Goal: Task Accomplishment & Management: Manage account settings

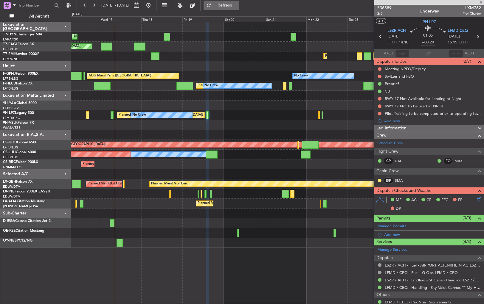
click at [237, 7] on span "Refresh" at bounding box center [224, 5] width 25 height 4
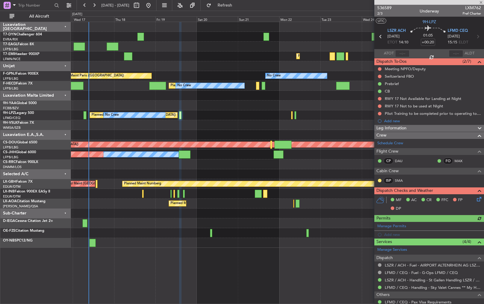
click at [104, 118] on div "Planned [GEOGRAPHIC_DATA] ([GEOGRAPHIC_DATA]) No Crew No Crew" at bounding box center [277, 116] width 413 height 10
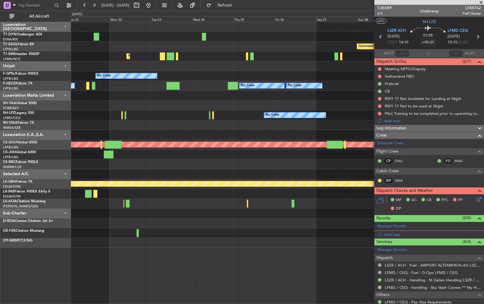
click at [147, 121] on div "Grounded [GEOGRAPHIC_DATA] (Al Maktoum Intl) Planned Maint [GEOGRAPHIC_DATA] No…" at bounding box center [277, 135] width 413 height 226
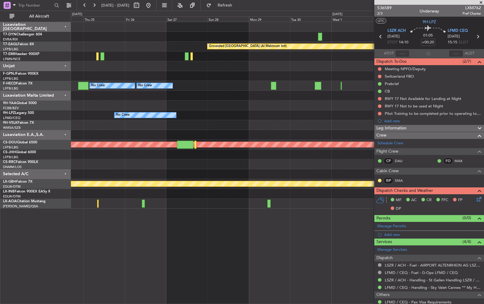
click at [83, 116] on div "Grounded [GEOGRAPHIC_DATA] (Al Maktoum Intl) Planned Maint [GEOGRAPHIC_DATA] Pl…" at bounding box center [277, 115] width 413 height 187
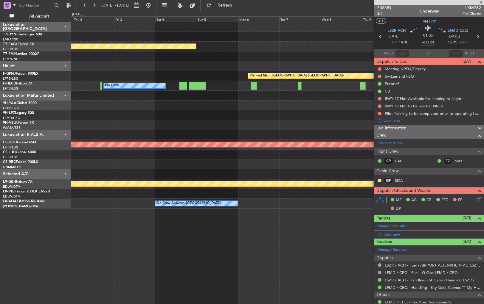
click at [76, 137] on div "Grounded [GEOGRAPHIC_DATA] (Al Maktoum Intl) Planned Maint [GEOGRAPHIC_DATA] ([…" at bounding box center [277, 115] width 413 height 187
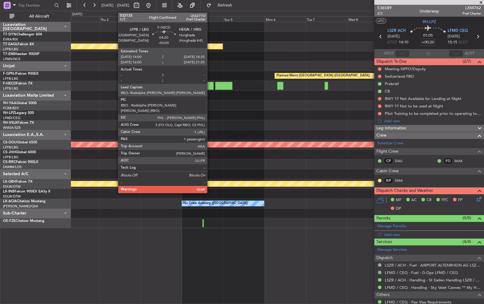
click at [210, 82] on div at bounding box center [210, 86] width 8 height 8
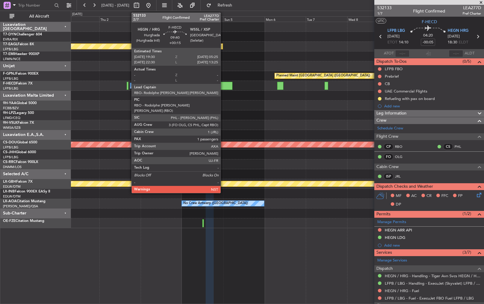
click at [223, 85] on div at bounding box center [223, 86] width 17 height 8
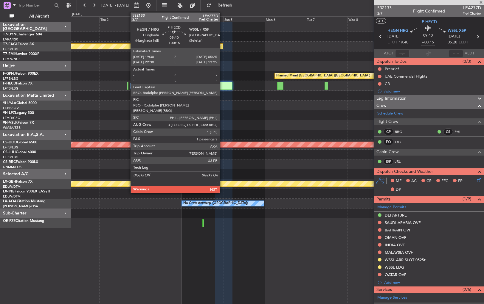
click at [222, 85] on div at bounding box center [223, 86] width 17 height 8
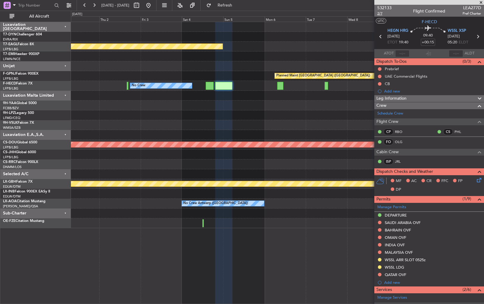
click at [378, 15] on span "2/7" at bounding box center [384, 13] width 14 height 5
click at [237, 6] on span "Refresh" at bounding box center [224, 5] width 25 height 4
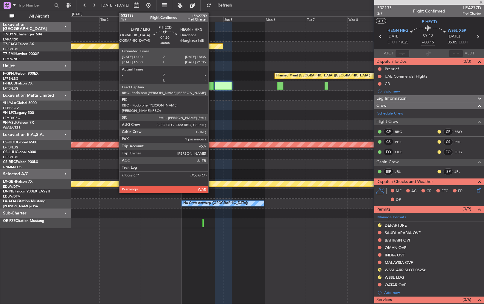
click at [211, 85] on div at bounding box center [210, 86] width 8 height 8
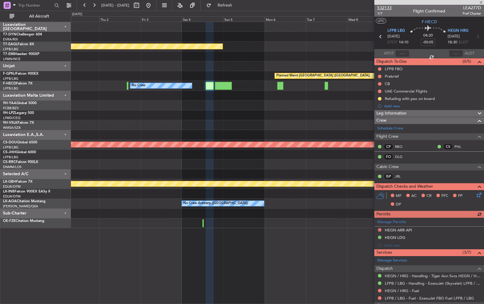
click at [390, 8] on span "532133" at bounding box center [384, 8] width 14 height 6
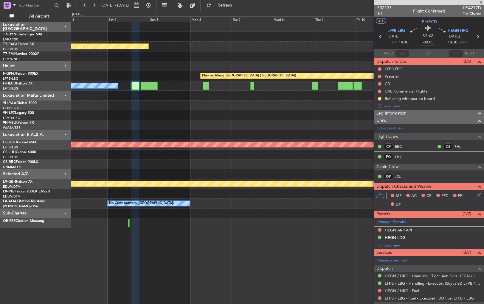
click at [210, 95] on div at bounding box center [277, 96] width 413 height 10
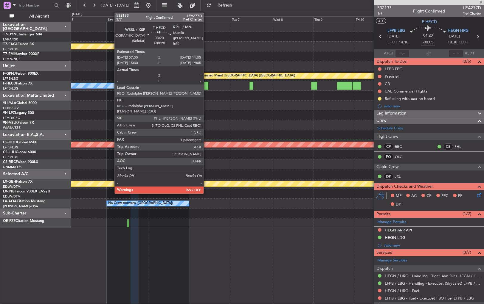
click at [206, 86] on div at bounding box center [205, 86] width 6 height 8
type input "+00:20"
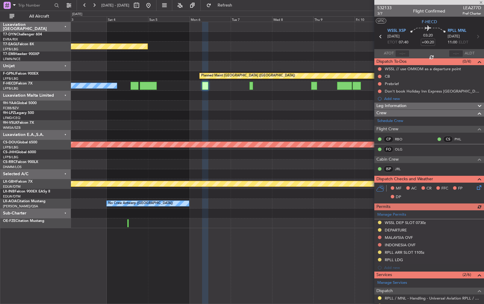
scroll to position [72, 0]
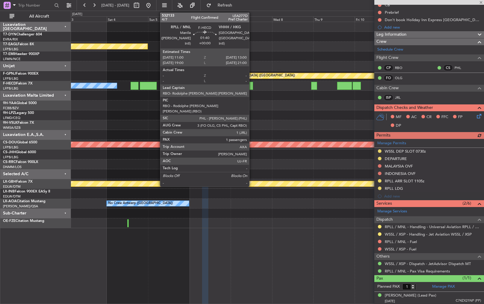
click at [252, 85] on div at bounding box center [251, 86] width 4 height 8
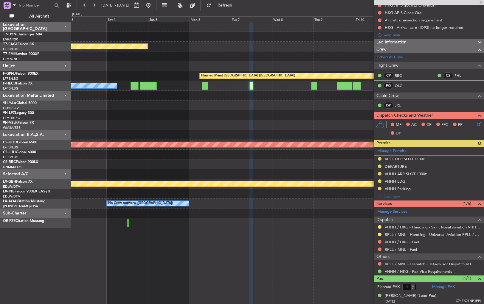
scroll to position [86, 0]
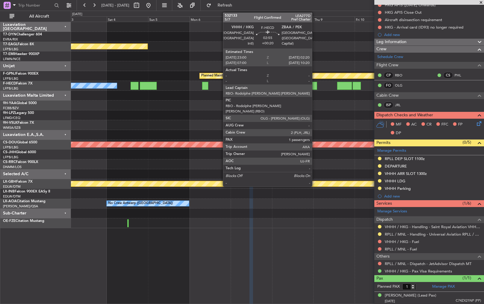
click at [315, 86] on div at bounding box center [314, 86] width 6 height 8
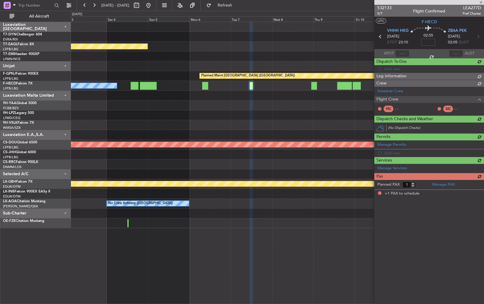
type input "+00:20"
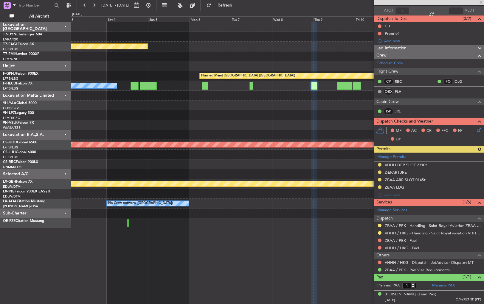
scroll to position [0, 0]
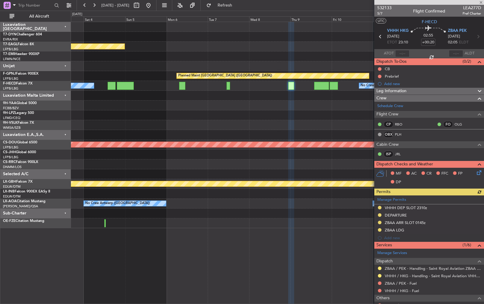
click at [276, 100] on div at bounding box center [277, 96] width 413 height 10
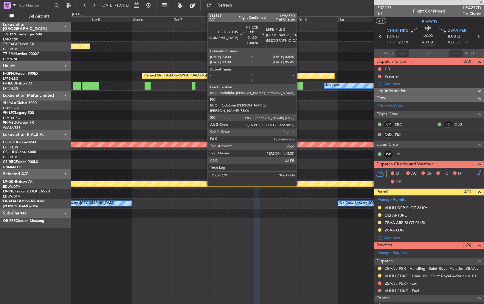
click at [299, 85] on div at bounding box center [299, 86] width 8 height 8
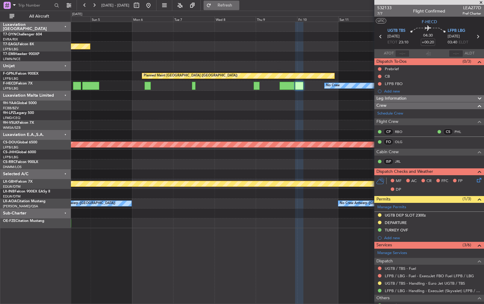
click at [237, 6] on span "Refresh" at bounding box center [224, 5] width 25 height 4
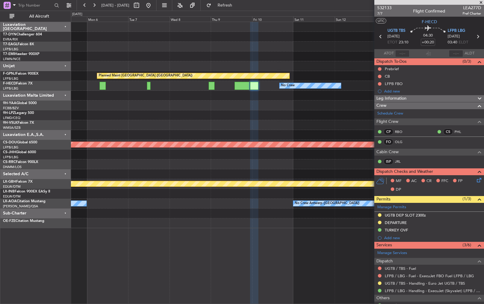
click at [247, 105] on div at bounding box center [277, 106] width 413 height 10
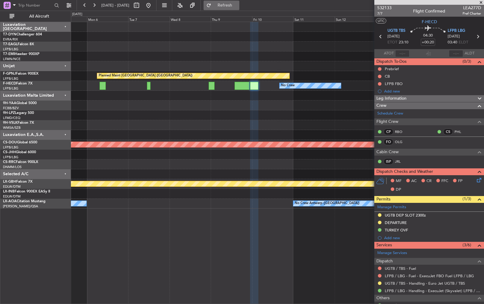
click at [237, 4] on span "Refresh" at bounding box center [224, 5] width 25 height 4
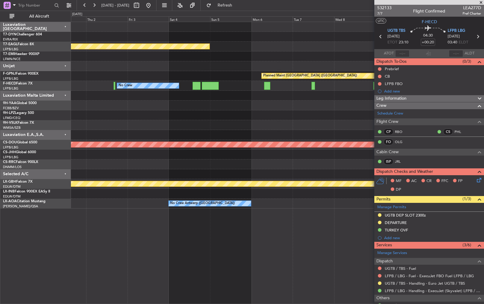
click at [328, 99] on div "Grounded [GEOGRAPHIC_DATA] (Al Maktoum Intl) Planned Maint [GEOGRAPHIC_DATA] ([…" at bounding box center [277, 115] width 413 height 187
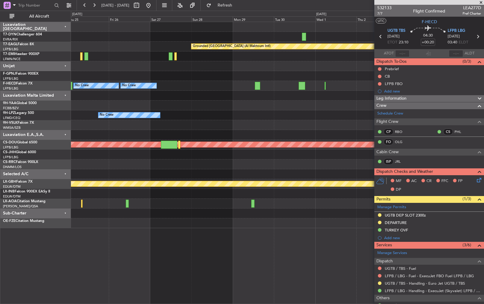
click at [353, 169] on div "Grounded [GEOGRAPHIC_DATA] (Al Maktoum Intl) Planned Maint [GEOGRAPHIC_DATA] ([…" at bounding box center [277, 125] width 413 height 206
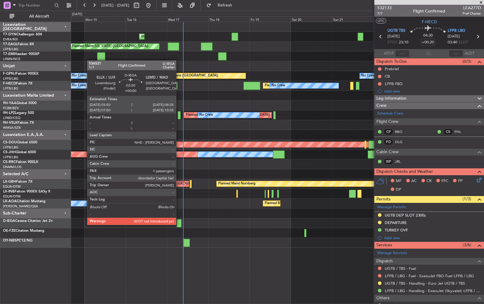
click at [179, 225] on div at bounding box center [179, 224] width 5 height 8
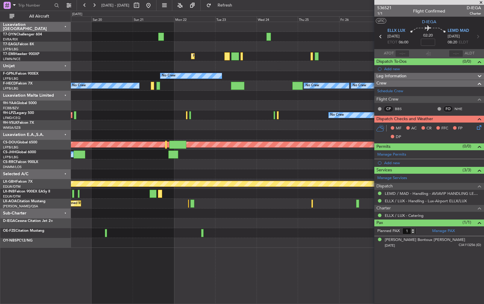
click at [75, 106] on div at bounding box center [277, 106] width 413 height 10
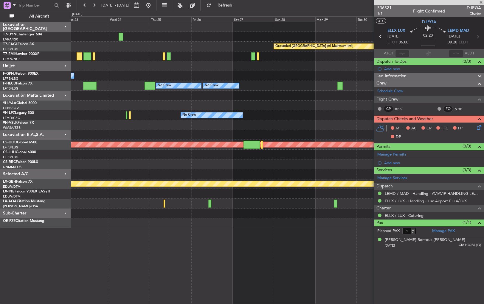
click at [150, 102] on div at bounding box center [277, 106] width 413 height 10
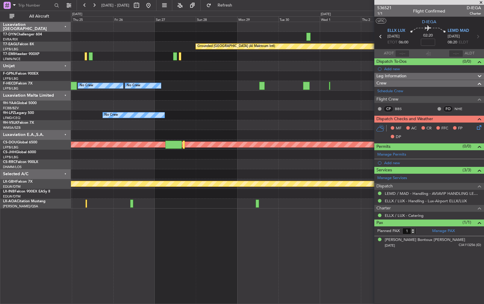
click at [122, 106] on div at bounding box center [277, 106] width 413 height 10
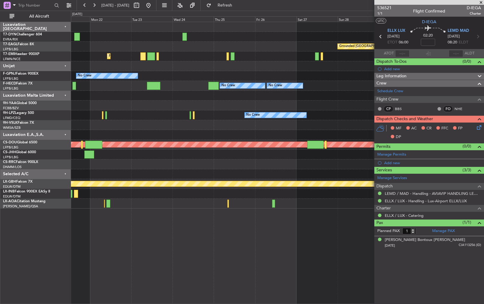
click at [15, 150] on div "Grounded [GEOGRAPHIC_DATA] (Al Maktoum Intl) Planned Maint [GEOGRAPHIC_DATA] No…" at bounding box center [242, 158] width 484 height 294
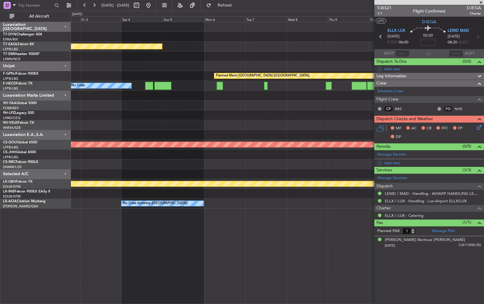
click at [147, 131] on div at bounding box center [277, 135] width 413 height 10
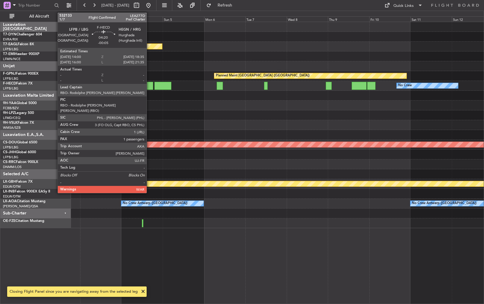
click at [149, 85] on div at bounding box center [149, 86] width 8 height 8
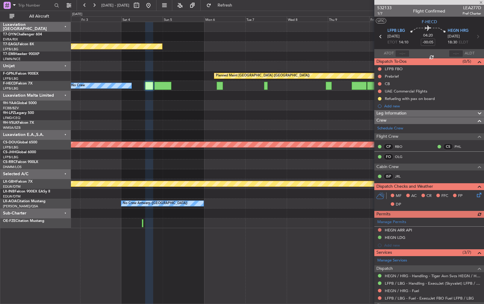
scroll to position [71, 0]
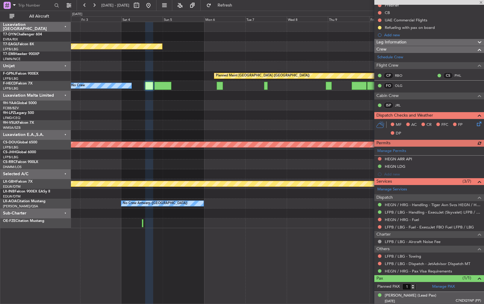
click at [443, 296] on div "[PERSON_NAME] (Lead Pax) [DATE] C74ZX21NP (PP)" at bounding box center [433, 299] width 96 height 12
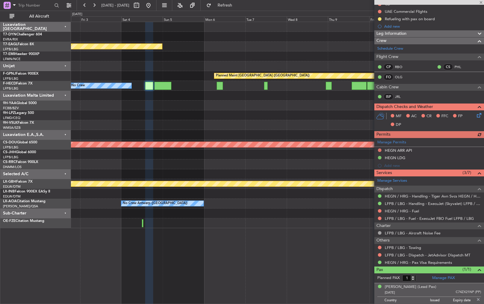
scroll to position [86, 0]
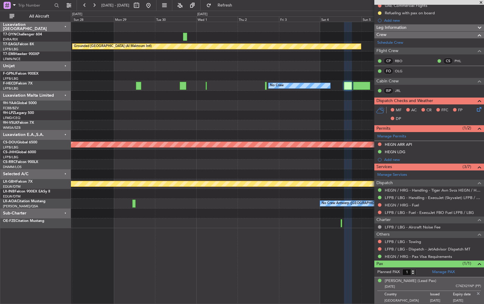
click at [357, 224] on div "Grounded [GEOGRAPHIC_DATA] (Al Maktoum Intl) Planned Maint [GEOGRAPHIC_DATA] ([…" at bounding box center [277, 125] width 413 height 206
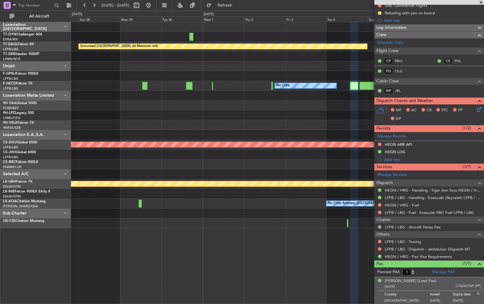
click at [354, 206] on div "Grounded [GEOGRAPHIC_DATA] (Al Maktoum Intl) Planned Maint [GEOGRAPHIC_DATA] ([…" at bounding box center [277, 125] width 413 height 206
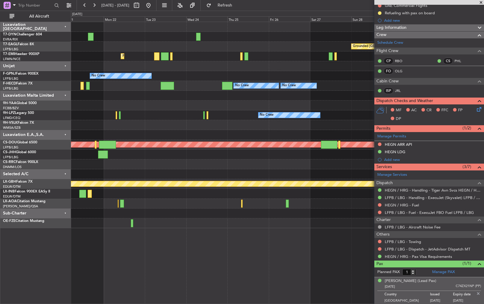
click at [333, 220] on div "Grounded [GEOGRAPHIC_DATA] (Al Maktoum Intl) Planned Maint [GEOGRAPHIC_DATA] No…" at bounding box center [277, 163] width 413 height 283
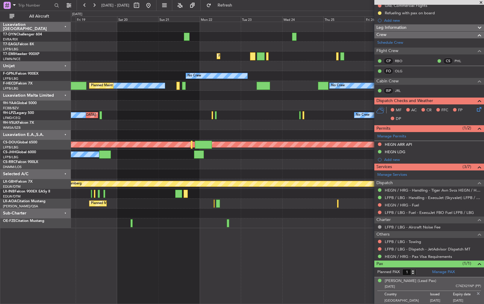
click at [346, 211] on div "Grounded [GEOGRAPHIC_DATA] (Al Maktoum Intl) Planned Maint [US_STATE] ([GEOGRAP…" at bounding box center [277, 125] width 413 height 206
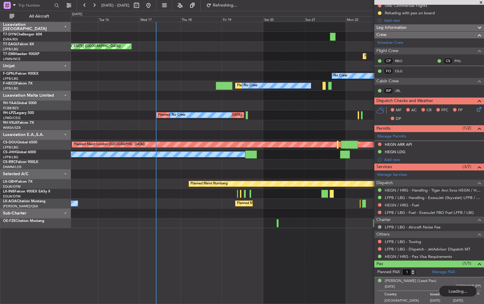
click at [173, 226] on div "Planned Maint [US_STATE] ([GEOGRAPHIC_DATA]) Planned Maint [GEOGRAPHIC_DATA] No…" at bounding box center [277, 163] width 413 height 283
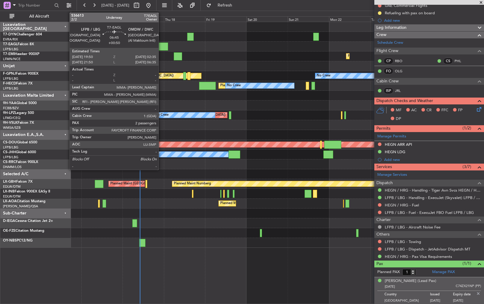
click at [161, 47] on div at bounding box center [162, 47] width 12 height 8
type input "+00:50"
type input "2"
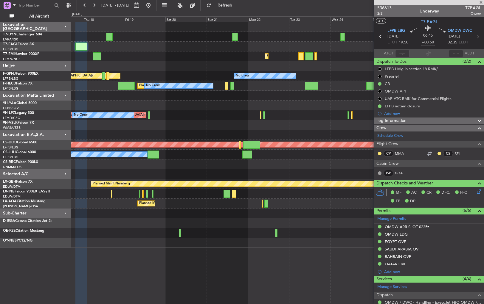
click at [238, 111] on div "Planned [GEOGRAPHIC_DATA] ([GEOGRAPHIC_DATA]) No Crew No Crew" at bounding box center [277, 116] width 413 height 10
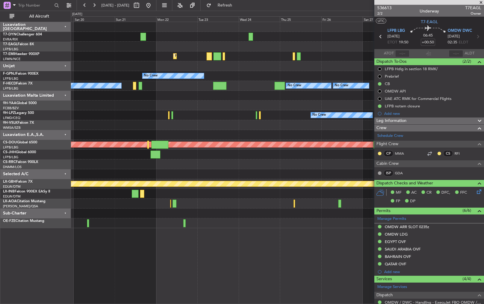
click at [209, 166] on div at bounding box center [277, 165] width 413 height 10
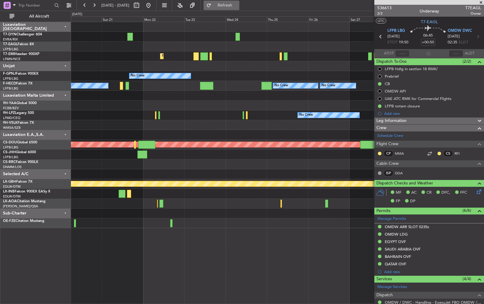
click at [237, 5] on span "Refresh" at bounding box center [224, 5] width 25 height 4
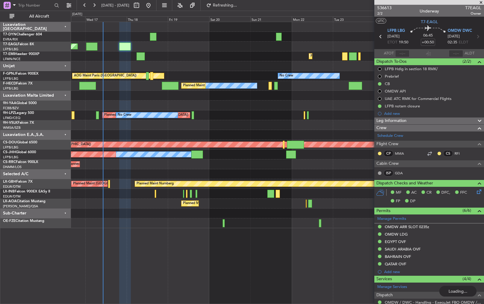
click at [267, 173] on div "Unplanned Maint [GEOGRAPHIC_DATA] (Riga Intl) Planned Maint [US_STATE] ([GEOGRA…" at bounding box center [277, 125] width 413 height 206
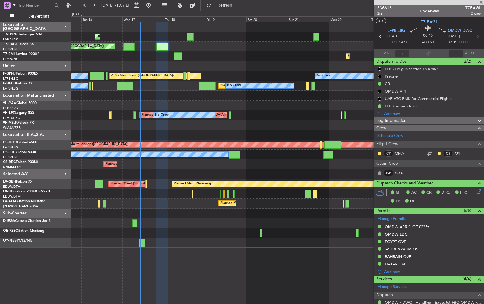
click at [192, 234] on div at bounding box center [277, 234] width 413 height 10
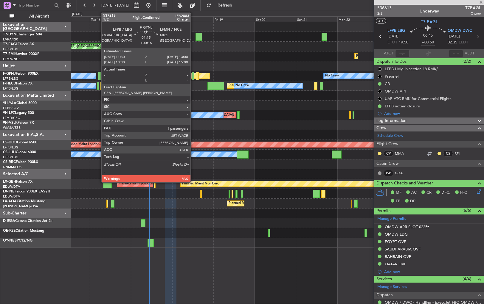
click at [193, 77] on div at bounding box center [193, 76] width 3 height 8
type input "+00:15"
type input "3"
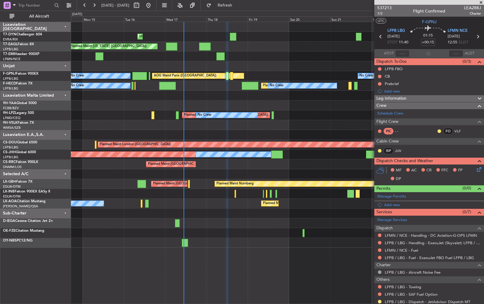
click at [262, 202] on div "Unplanned Maint [GEOGRAPHIC_DATA] (Riga Intl) Planned Maint [US_STATE] ([GEOGRA…" at bounding box center [277, 135] width 413 height 226
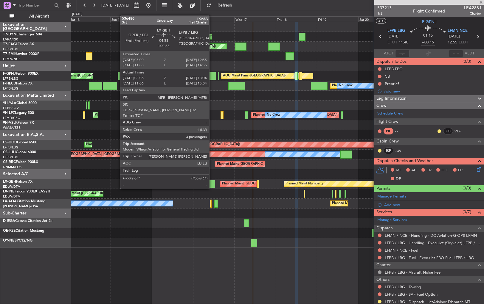
click at [212, 183] on div at bounding box center [210, 184] width 9 height 8
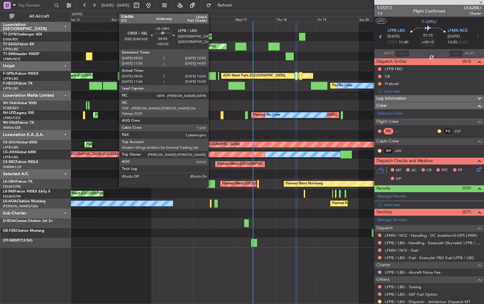
type input "+00:35"
type input "08:06"
type input "13:04"
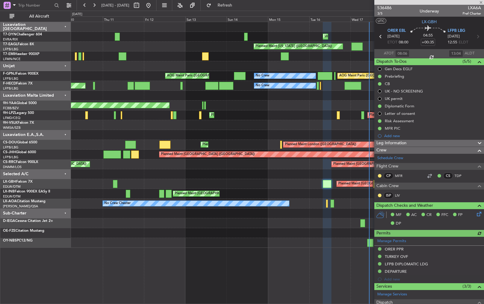
click at [327, 191] on div "Planned Maint [GEOGRAPHIC_DATA] ([GEOGRAPHIC_DATA])" at bounding box center [277, 194] width 413 height 10
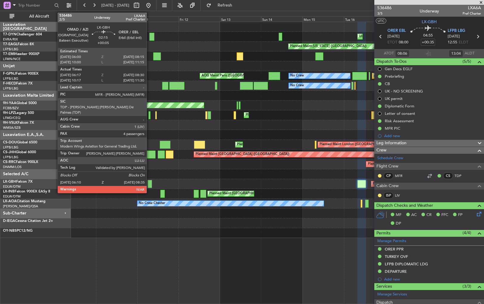
click at [149, 182] on div at bounding box center [149, 184] width 4 height 8
type input "+00:05"
type input "06:17"
type input "08:30"
type input "4"
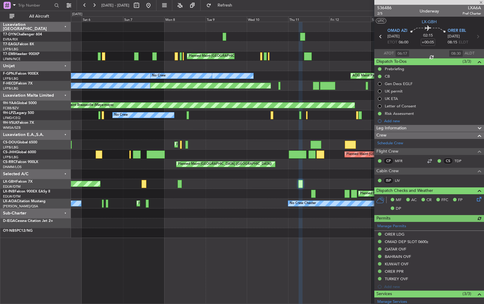
click at [390, 156] on fb-app "[DATE] - [DATE] Refresh Quick Links All Aircraft Unplanned Maint [GEOGRAPHIC_DA…" at bounding box center [242, 154] width 484 height 300
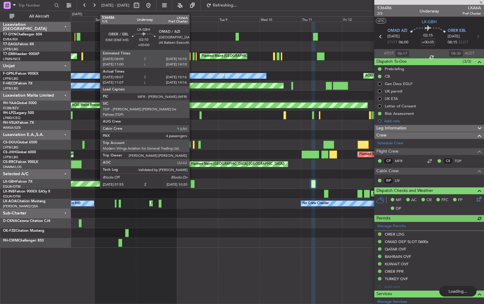
click at [192, 183] on div at bounding box center [192, 184] width 4 height 8
type input "08:07"
type input "10:16"
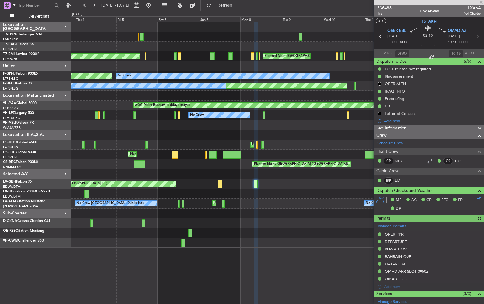
click at [250, 194] on div "Planned Maint [GEOGRAPHIC_DATA] ([GEOGRAPHIC_DATA]) Unplanned Maint [GEOGRAPHIC…" at bounding box center [277, 194] width 413 height 10
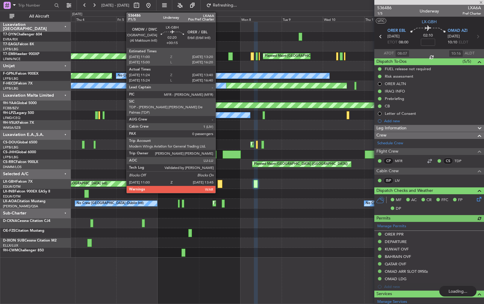
click at [218, 181] on div at bounding box center [219, 184] width 5 height 8
type input "+00:15"
type input "11:24"
type input "13:40"
type input "0"
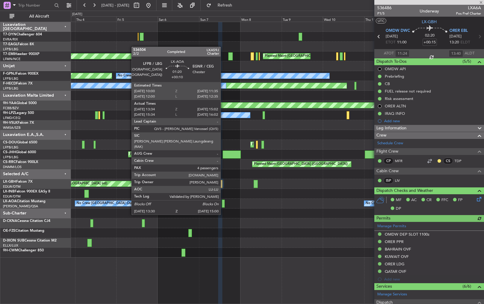
click at [223, 204] on div at bounding box center [223, 204] width 3 height 8
type input "+00:10"
type input "13:44"
type input "14:57"
type input "4"
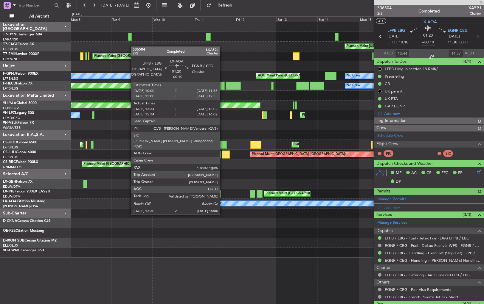
click at [128, 215] on div "Unplanned Maint [GEOGRAPHIC_DATA] (Riga Intl) Planned Maint [US_STATE] ([GEOGRA…" at bounding box center [277, 140] width 413 height 236
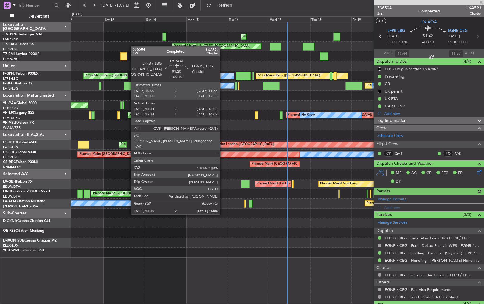
click at [114, 226] on div "Unplanned Maint [GEOGRAPHIC_DATA] (Riga Intl) Planned Maint [US_STATE] ([GEOGRA…" at bounding box center [277, 140] width 413 height 236
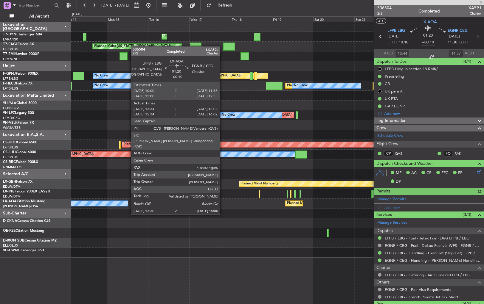
click at [119, 217] on div "Unplanned Maint [GEOGRAPHIC_DATA] (Riga Intl) Planned Maint [US_STATE] ([GEOGRA…" at bounding box center [277, 140] width 413 height 236
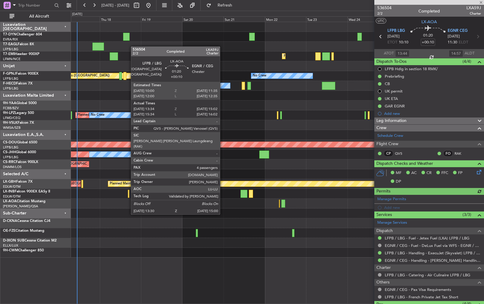
click at [249, 202] on div "Planned Maint Nice ([GEOGRAPHIC_DATA]) No Crew [PERSON_NAME]" at bounding box center [277, 204] width 413 height 10
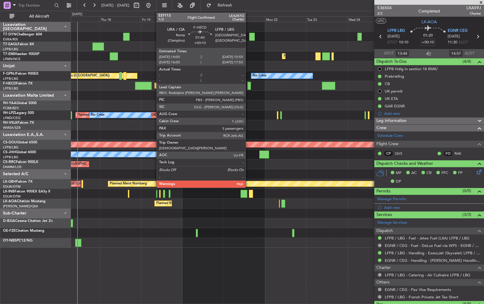
click at [248, 84] on div at bounding box center [249, 86] width 4 height 8
type input "7"
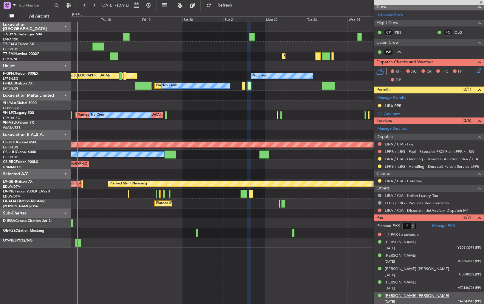
scroll to position [100, 0]
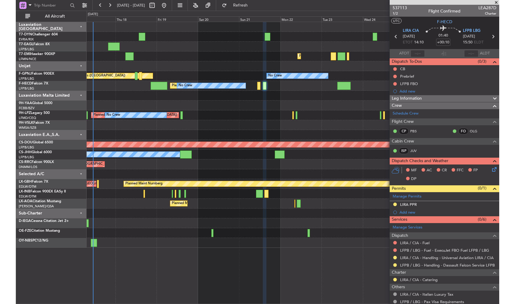
scroll to position [100, 0]
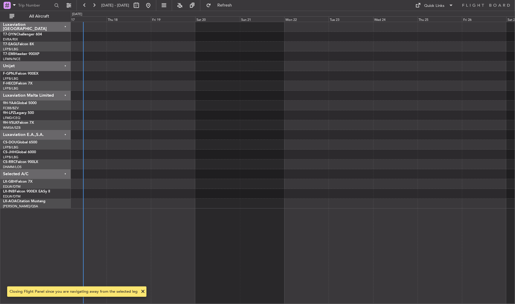
click at [180, 44] on div at bounding box center [293, 47] width 445 height 10
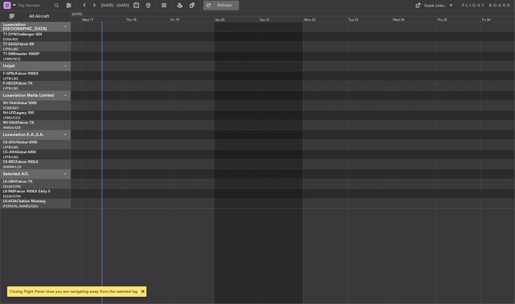
click at [239, 1] on button "Refresh" at bounding box center [221, 6] width 36 height 10
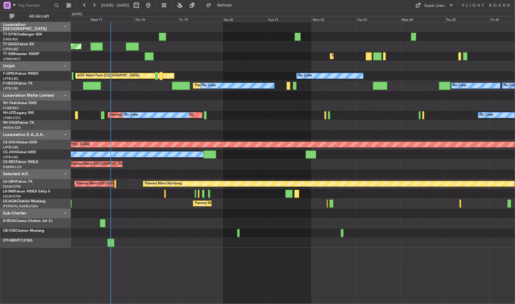
click at [178, 208] on div "Planned Maint Nice ([GEOGRAPHIC_DATA]) No Crew [PERSON_NAME]" at bounding box center [293, 204] width 445 height 10
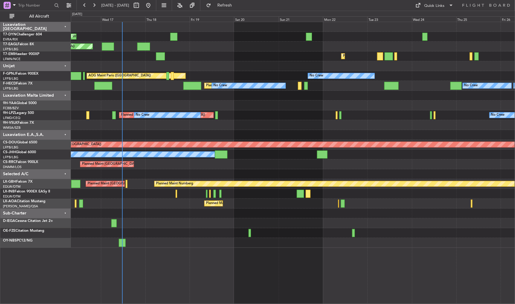
click at [235, 66] on div at bounding box center [293, 66] width 445 height 10
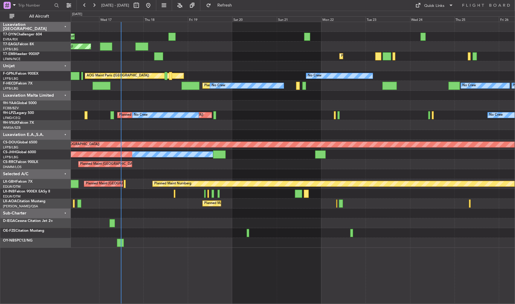
click at [248, 60] on div "Planned Maint [GEOGRAPHIC_DATA]" at bounding box center [293, 57] width 445 height 10
click at [239, 1] on button "Refresh" at bounding box center [221, 6] width 36 height 10
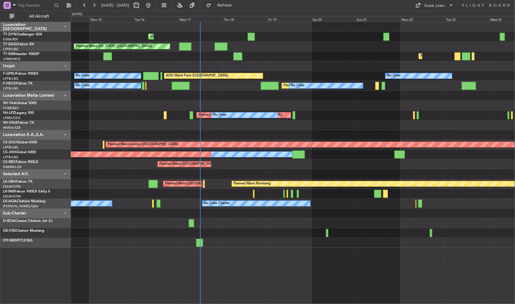
click at [367, 97] on div at bounding box center [293, 96] width 445 height 10
click at [237, 6] on span "Refresh" at bounding box center [224, 5] width 25 height 4
click at [237, 3] on span "Refresh" at bounding box center [224, 5] width 25 height 4
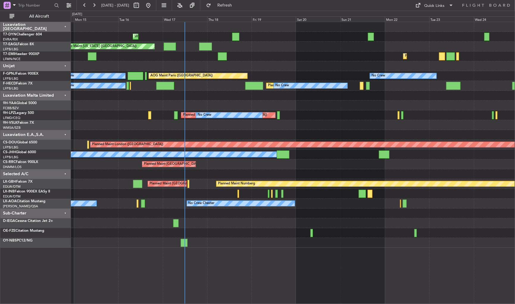
click at [226, 94] on div at bounding box center [293, 96] width 445 height 10
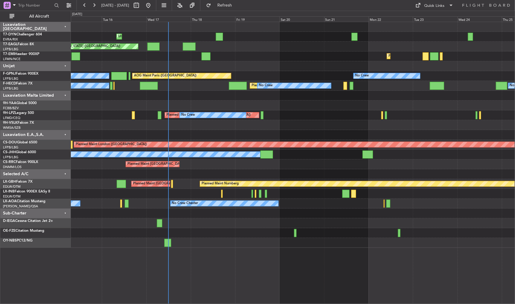
click at [216, 95] on div at bounding box center [293, 96] width 445 height 10
click at [451, 6] on span at bounding box center [451, 5] width 7 height 7
click at [451, 6] on div at bounding box center [257, 152] width 515 height 304
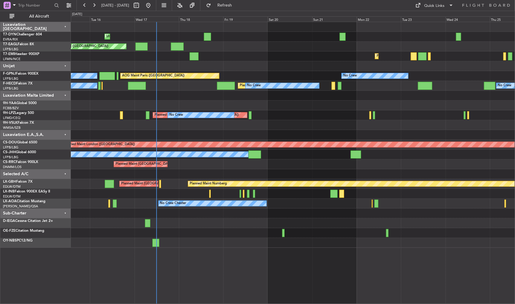
click at [198, 94] on div at bounding box center [293, 96] width 445 height 10
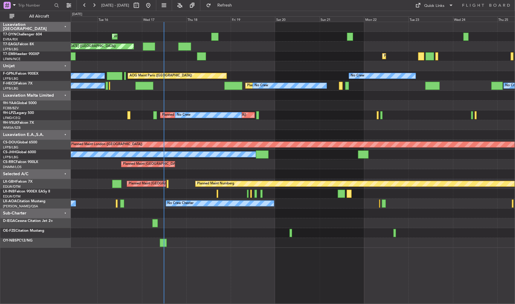
click at [203, 85] on div "No Crew Planned Maint Paris (Le Bourget) No Crew No Crew No Crew" at bounding box center [293, 86] width 445 height 10
click at [237, 7] on span "Refresh" at bounding box center [224, 5] width 25 height 4
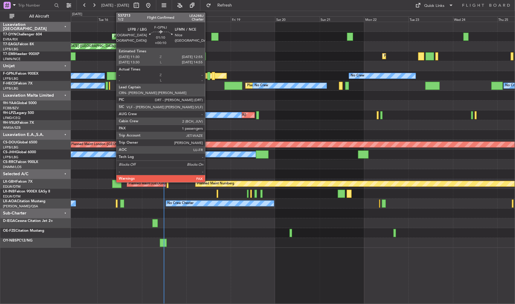
click at [208, 77] on div at bounding box center [209, 76] width 3 height 8
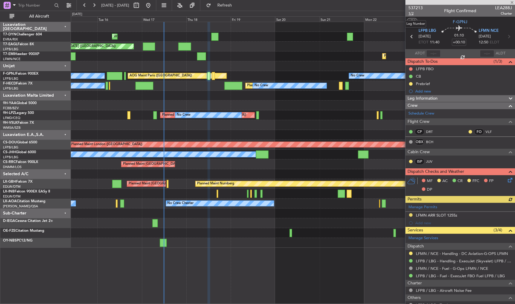
click at [412, 14] on span "1/2" at bounding box center [416, 13] width 14 height 5
click at [234, 3] on button "Refresh" at bounding box center [221, 6] width 36 height 10
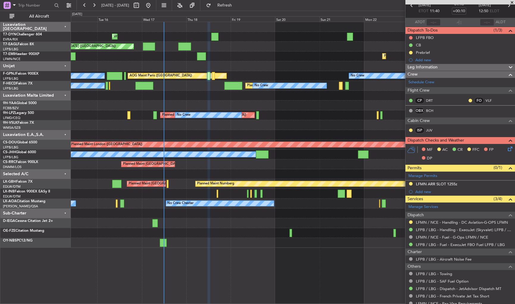
scroll to position [0, 0]
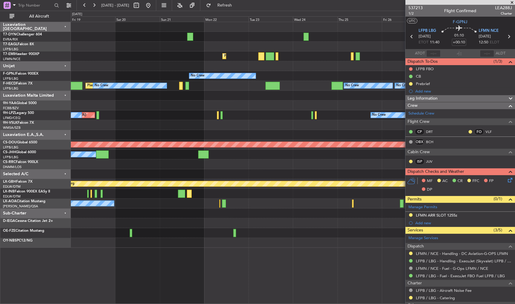
click at [148, 132] on div "Grounded Dubai (Al Maktoum Intl) Planned Maint New York (Teterboro) Planned Mai…" at bounding box center [293, 135] width 445 height 226
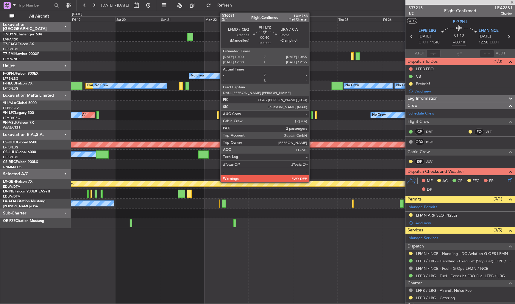
click at [312, 116] on div at bounding box center [313, 115] width 2 height 8
type input "2"
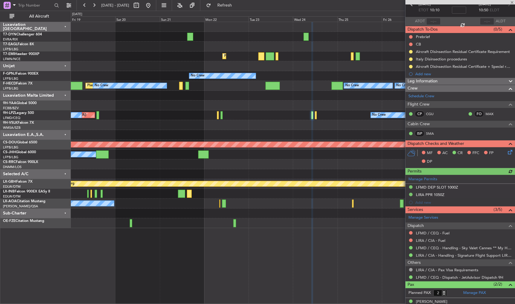
scroll to position [52, 0]
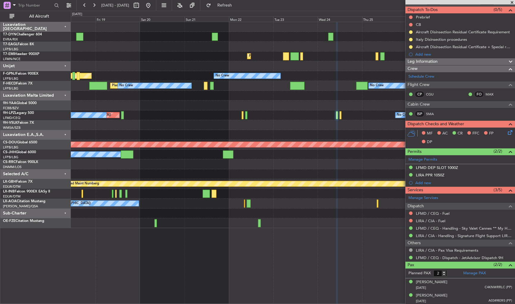
click at [306, 111] on div "Planned [GEOGRAPHIC_DATA] ([GEOGRAPHIC_DATA]) No Crew No Crew" at bounding box center [293, 116] width 445 height 10
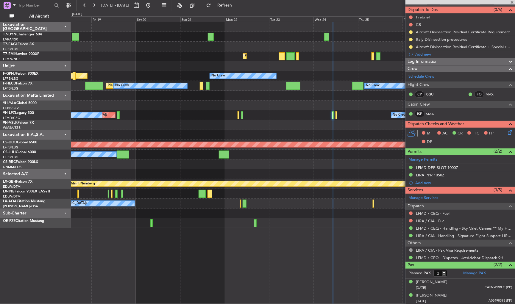
click at [283, 111] on div "Planned [GEOGRAPHIC_DATA] ([GEOGRAPHIC_DATA]) No Crew No Crew" at bounding box center [293, 116] width 445 height 10
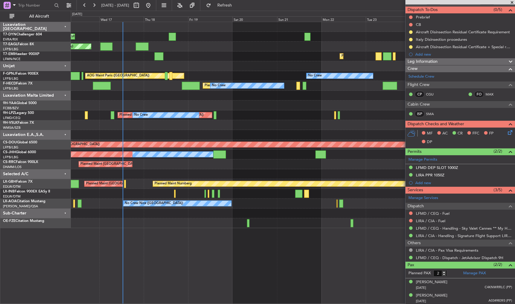
click at [136, 136] on div at bounding box center [293, 135] width 445 height 10
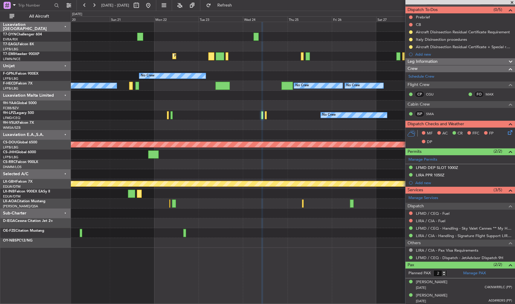
click at [130, 170] on div "Grounded Dubai (Al Maktoum Intl) Planned Maint Zurich No Crew AOG Maint Paris (…" at bounding box center [293, 135] width 445 height 226
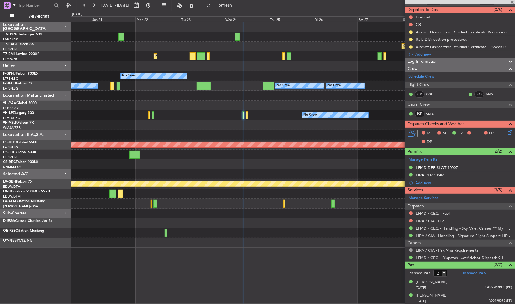
click at [118, 180] on div "Grounded Dubai (Al Maktoum Intl) Planned Maint Zurich No Crew AOG Maint Paris (…" at bounding box center [293, 135] width 445 height 226
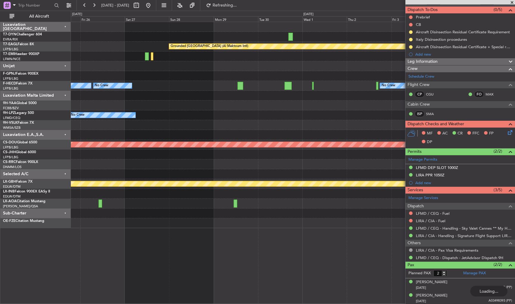
click at [92, 183] on div "Grounded Dubai (Al Maktoum Intl) No Crew No Crew No Crew No Crew Planned Maint …" at bounding box center [293, 125] width 445 height 206
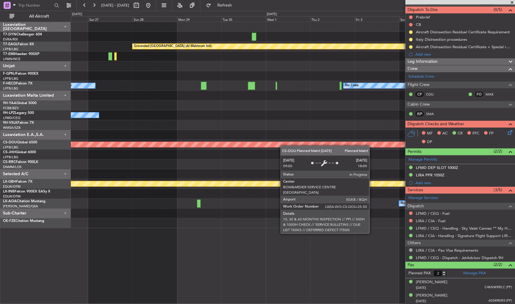
click at [374, 142] on div "Grounded [GEOGRAPHIC_DATA] (Al Maktoum Intl) Planned Maint [GEOGRAPHIC_DATA] ([…" at bounding box center [293, 125] width 445 height 206
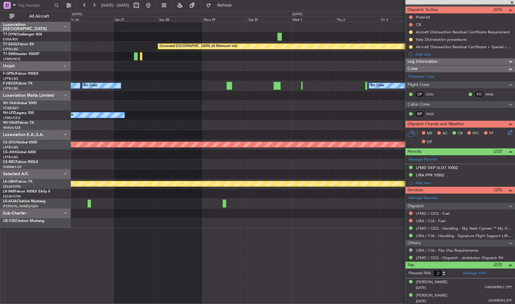
click at [365, 146] on div "Grounded [GEOGRAPHIC_DATA] (Al Maktoum Intl) Planned Maint [GEOGRAPHIC_DATA] ([…" at bounding box center [293, 125] width 445 height 206
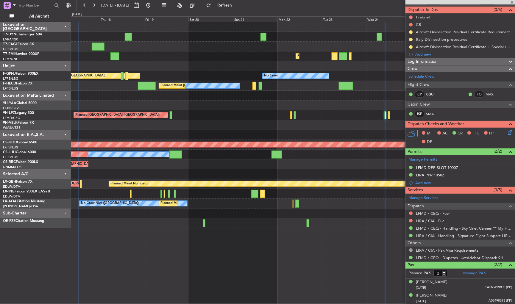
click at [346, 157] on div "Unplanned Maint Riga (Riga Intl) Grounded Dubai (Al Maktoum Intl) Planned Maint…" at bounding box center [293, 125] width 445 height 206
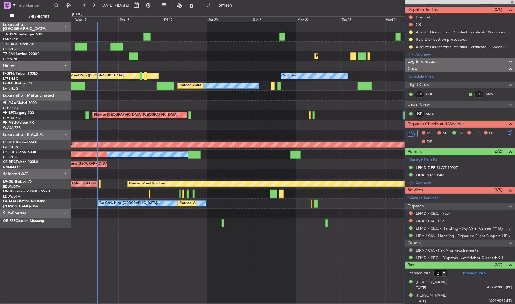
click at [243, 171] on div at bounding box center [293, 175] width 445 height 10
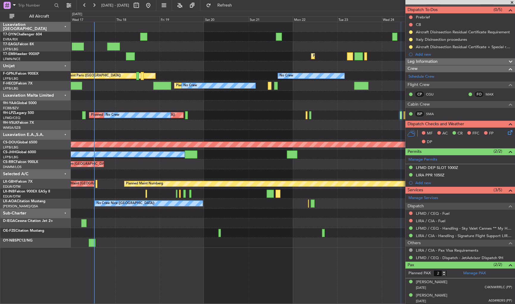
click at [206, 167] on div "Planned Maint [GEOGRAPHIC_DATA] ([GEOGRAPHIC_DATA])" at bounding box center [293, 165] width 445 height 10
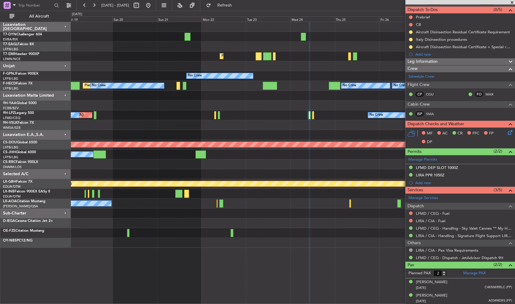
click at [168, 126] on div at bounding box center [293, 125] width 445 height 10
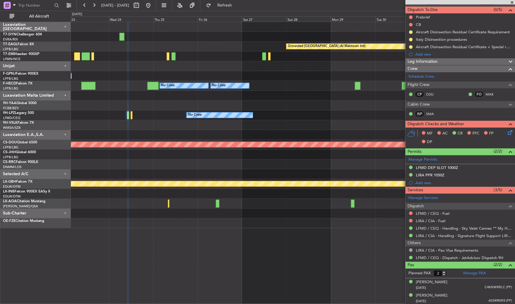
click at [74, 166] on div "Grounded Dubai (Al Maktoum Intl) Planned Maint Zurich No Crew No Crew No Crew N…" at bounding box center [293, 125] width 445 height 206
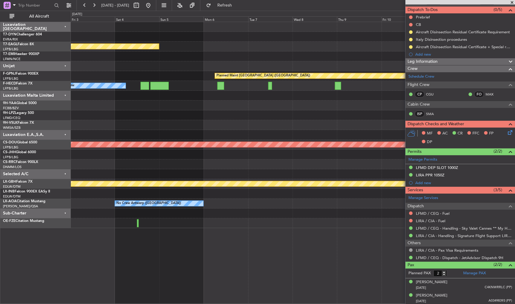
click at [49, 175] on div "Grounded Dubai (Al Maktoum Intl) Planned Maint Paris (Le Bourget) No Crew Plann…" at bounding box center [257, 158] width 515 height 294
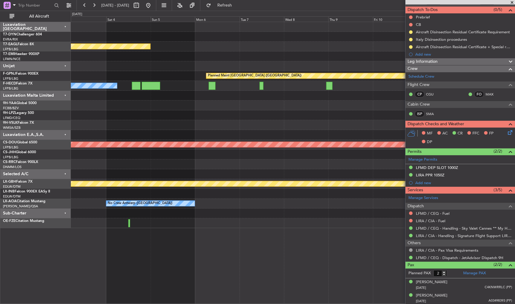
click at [91, 175] on div at bounding box center [293, 175] width 445 height 10
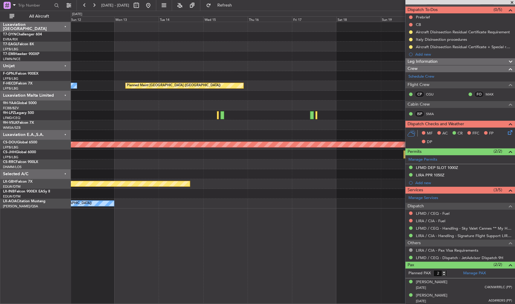
click at [79, 167] on div at bounding box center [293, 165] width 445 height 10
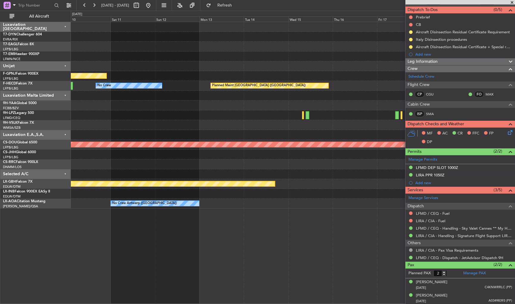
click at [384, 168] on div at bounding box center [293, 165] width 445 height 10
click at [373, 165] on div at bounding box center [293, 165] width 445 height 10
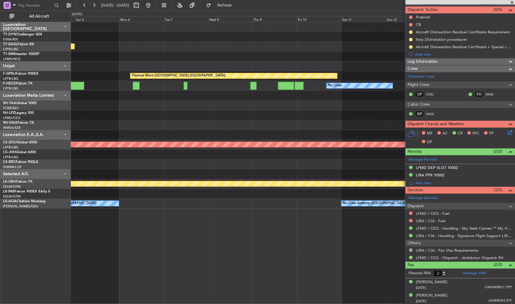
click at [408, 156] on fb-app "07 Oct 2025 - 17 Oct 2025 Refresh Quick Links All Aircraft Grounded Dubai (Al M…" at bounding box center [257, 154] width 515 height 300
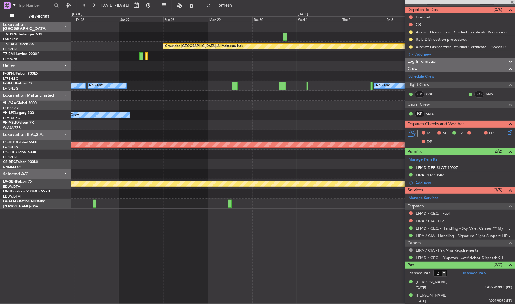
click at [426, 155] on fb-app "07 Oct 2025 - 17 Oct 2025 Refresh Quick Links All Aircraft Grounded Dubai (Al M…" at bounding box center [257, 154] width 515 height 300
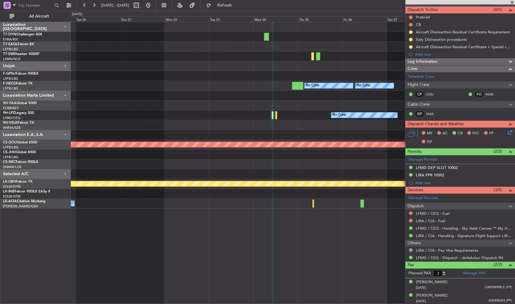
click at [302, 168] on div "Grounded Dubai (Al Maktoum Intl) No Crew No Crew No Crew No Crew Planned Maint …" at bounding box center [293, 115] width 445 height 187
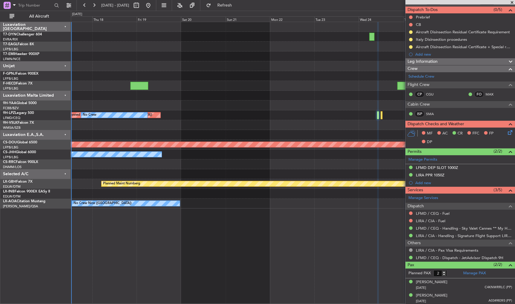
click at [349, 166] on div at bounding box center [293, 165] width 445 height 10
click at [324, 168] on div at bounding box center [293, 165] width 445 height 10
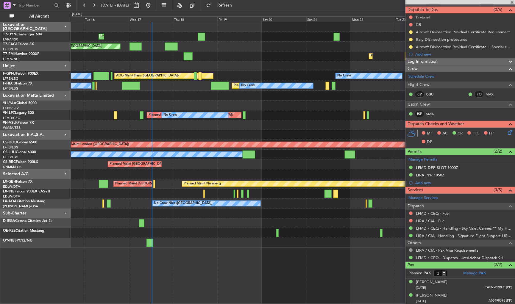
click at [196, 237] on div at bounding box center [293, 234] width 445 height 10
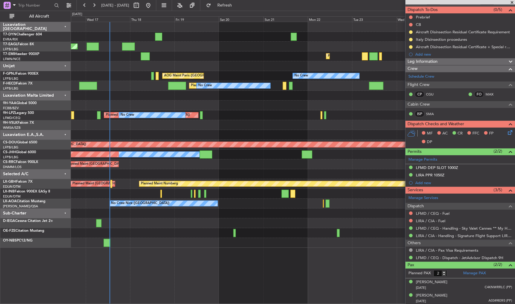
click at [168, 102] on div "Unplanned Maint Riga (Riga Intl) Planned Maint New York (Teterboro) Grounded Du…" at bounding box center [293, 135] width 445 height 226
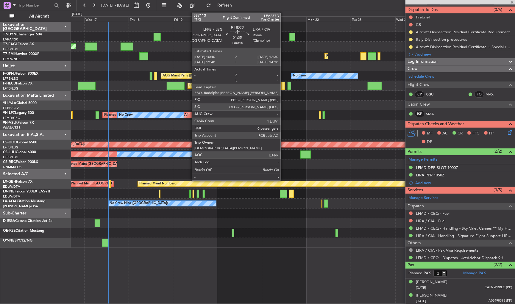
click at [284, 85] on div at bounding box center [284, 86] width 4 height 8
type input "+00:15"
type input "0"
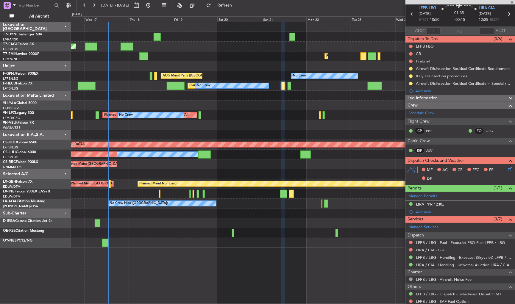
scroll to position [0, 0]
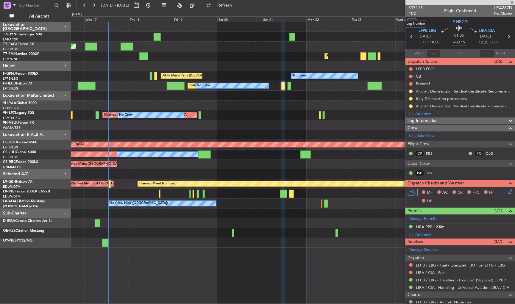
click at [411, 13] on span "P1/2" at bounding box center [416, 13] width 14 height 5
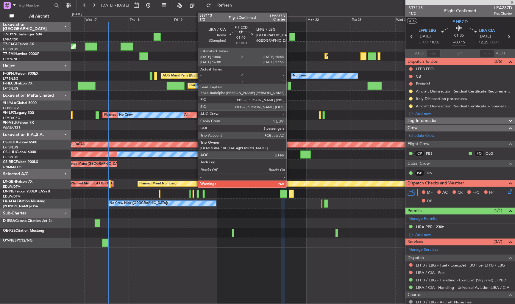
click at [290, 82] on div at bounding box center [290, 86] width 4 height 8
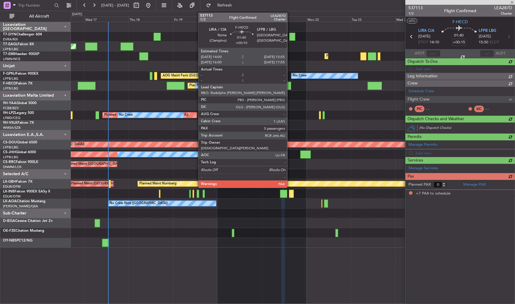
type input "+00:10"
type input "7"
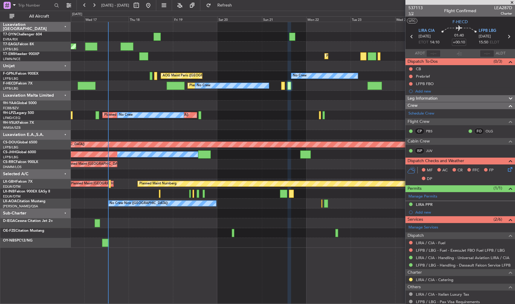
click at [410, 13] on span "1/2" at bounding box center [416, 13] width 14 height 5
click at [229, 6] on button "Refresh" at bounding box center [221, 6] width 36 height 10
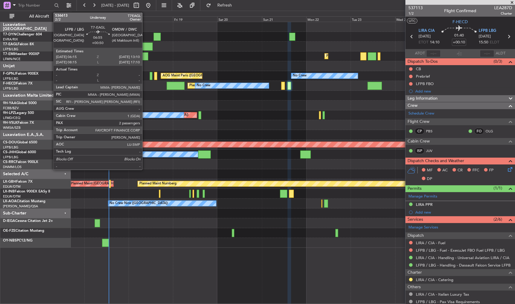
click at [145, 49] on div at bounding box center [146, 47] width 13 height 8
type input "+00:50"
type input "2"
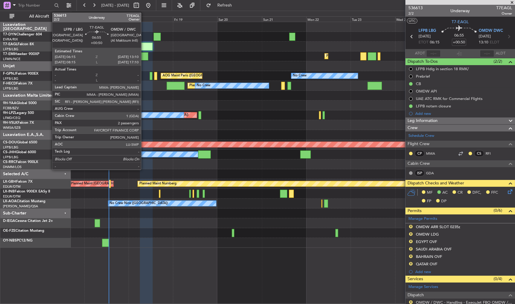
click at [144, 44] on div at bounding box center [146, 47] width 13 height 8
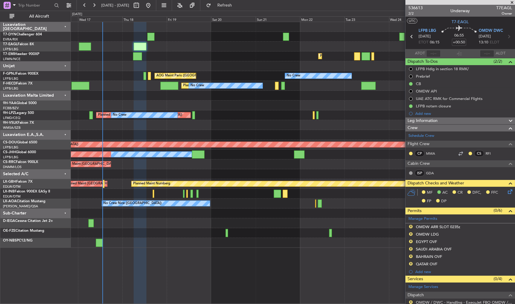
click at [267, 122] on div at bounding box center [293, 125] width 445 height 10
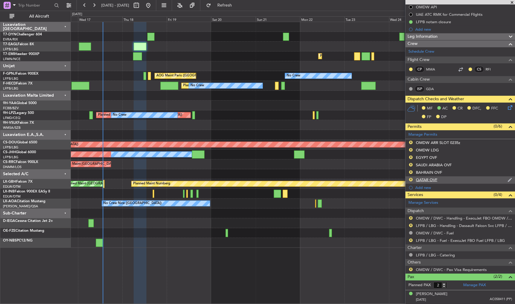
scroll to position [96, 0]
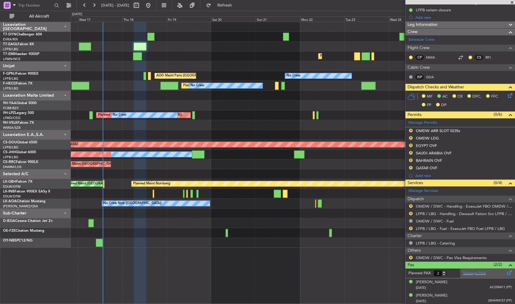
click at [484, 275] on div "Manage PAX" at bounding box center [488, 274] width 55 height 10
click at [430, 57] on link "MMA" at bounding box center [432, 57] width 13 height 5
click at [484, 274] on span at bounding box center [509, 272] width 7 height 4
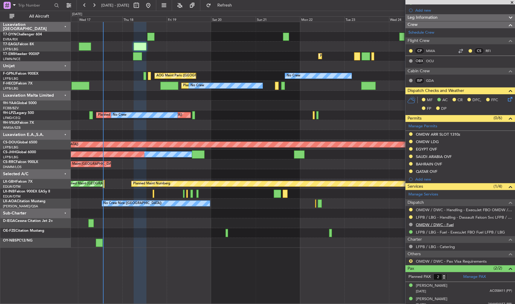
scroll to position [107, 0]
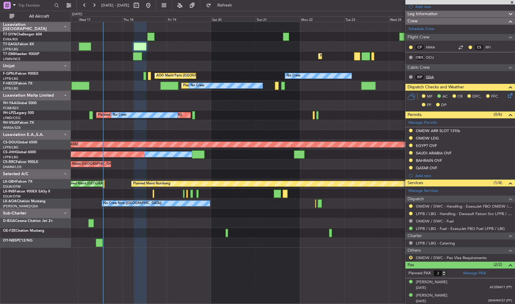
click at [429, 76] on link "GDA" at bounding box center [432, 76] width 13 height 5
click at [431, 74] on link "GDA" at bounding box center [432, 76] width 13 height 5
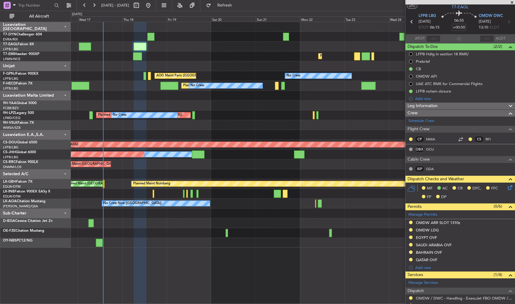
scroll to position [0, 0]
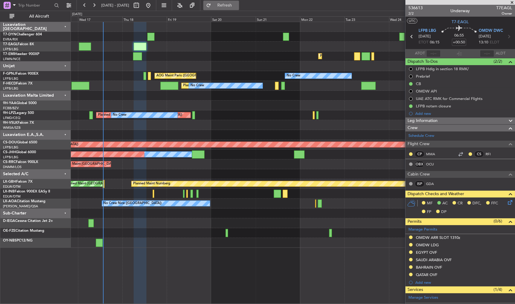
click at [239, 9] on button "Refresh" at bounding box center [221, 6] width 36 height 10
click at [432, 163] on link "OCU" at bounding box center [432, 164] width 13 height 5
click at [432, 164] on link "OCU" at bounding box center [432, 164] width 13 height 5
click at [431, 182] on link "GDA" at bounding box center [432, 183] width 13 height 5
click at [233, 7] on span "Refresh" at bounding box center [224, 5] width 25 height 4
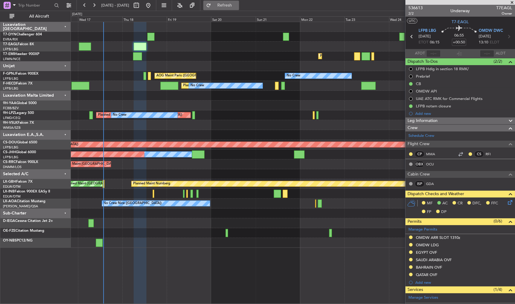
click at [237, 7] on span "Refresh" at bounding box center [224, 5] width 25 height 4
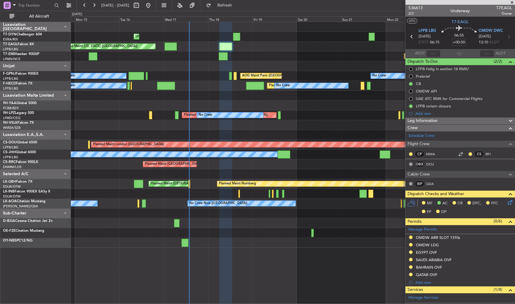
click at [198, 55] on div "Planned Maint [GEOGRAPHIC_DATA]" at bounding box center [293, 57] width 445 height 10
click at [239, 8] on button "Refresh" at bounding box center [221, 6] width 36 height 10
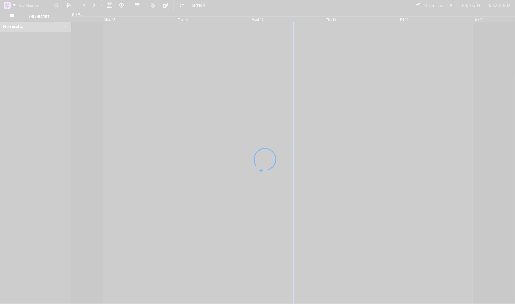
drag, startPoint x: 397, startPoint y: 123, endPoint x: 255, endPoint y: 128, distance: 142.2
click at [255, 128] on div at bounding box center [257, 152] width 515 height 304
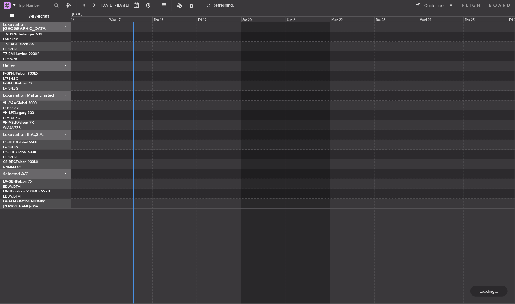
click at [220, 141] on div at bounding box center [293, 115] width 445 height 187
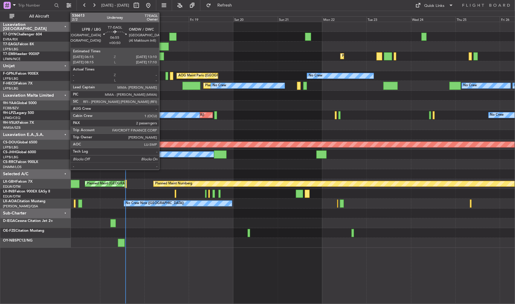
click at [162, 43] on div at bounding box center [162, 47] width 13 height 8
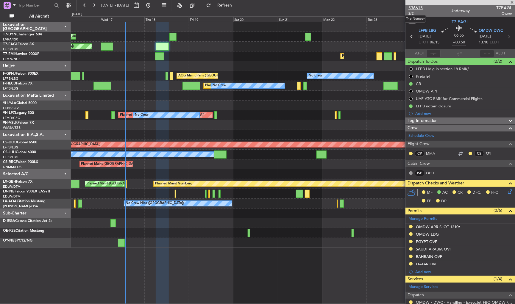
click at [417, 8] on span "536613" at bounding box center [416, 8] width 14 height 6
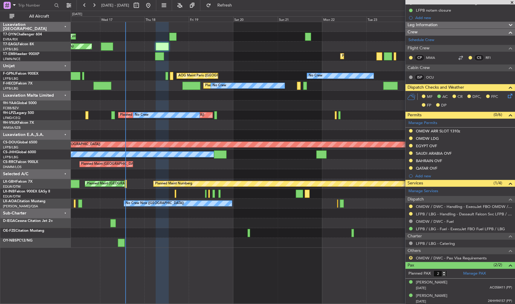
scroll to position [96, 0]
click at [432, 284] on div "Abbas Abdulaziz 23/11/1943 AC058411 (PP)" at bounding box center [464, 286] width 96 height 12
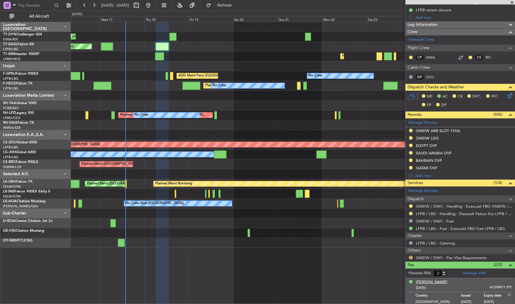
click at [432, 282] on div "[PERSON_NAME]" at bounding box center [432, 283] width 32 height 6
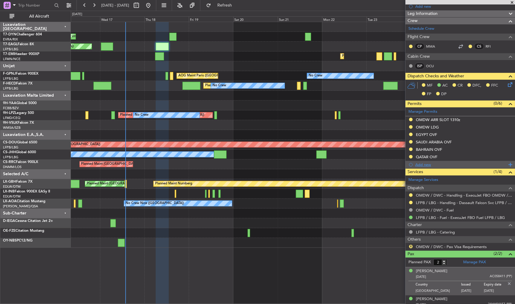
scroll to position [111, 0]
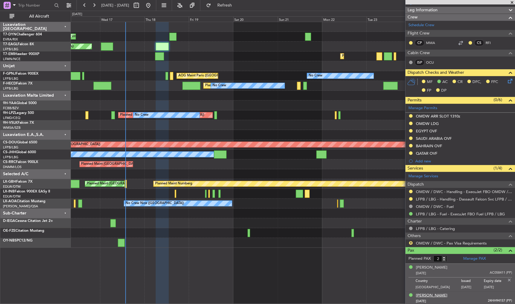
click at [431, 295] on div "[PERSON_NAME]" at bounding box center [432, 296] width 32 height 6
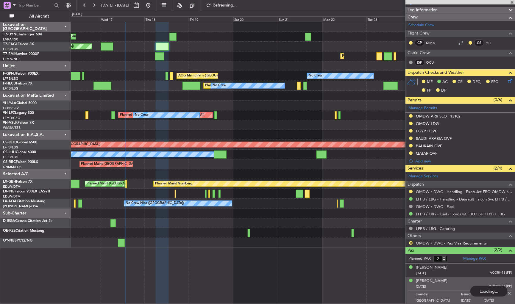
click at [372, 130] on div at bounding box center [293, 135] width 445 height 10
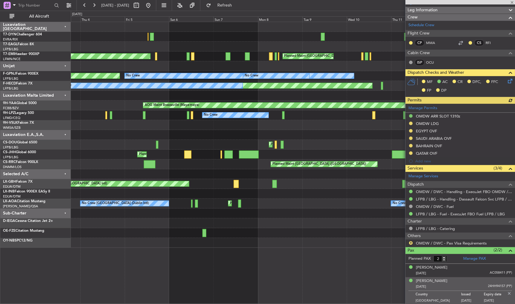
click at [352, 184] on div "Planned Maint New York (Teterboro) Planned Maint Zurich Planned Maint Zurich AO…" at bounding box center [293, 135] width 445 height 226
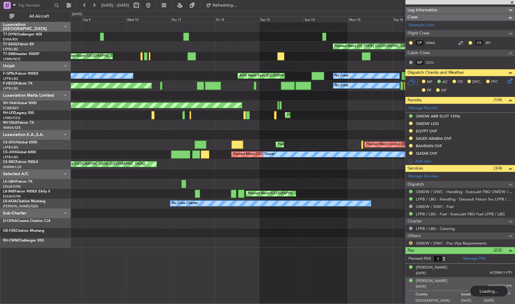
click at [74, 193] on div "Unplanned Maint Riga (Riga Intl) Planned Maint New York (Teterboro) Planned Mai…" at bounding box center [293, 135] width 445 height 226
click at [80, 202] on div "Unplanned Maint Riga (Riga Intl) Planned Maint New York (Teterboro) Planned Mai…" at bounding box center [293, 135] width 445 height 226
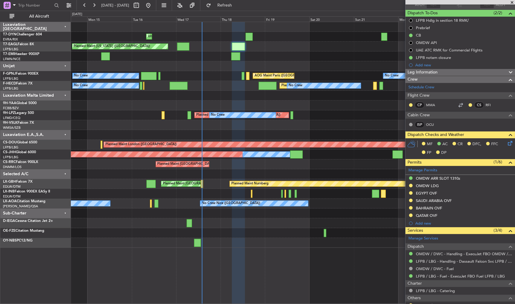
scroll to position [0, 0]
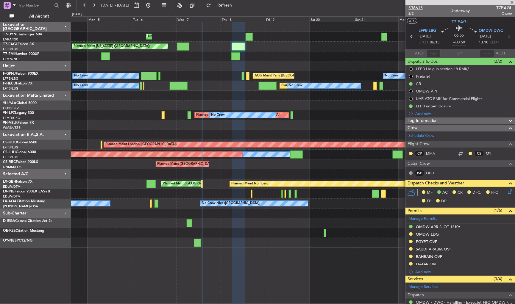
click at [412, 6] on span "536613" at bounding box center [416, 8] width 14 height 6
click at [514, 2] on span at bounding box center [512, 2] width 6 height 5
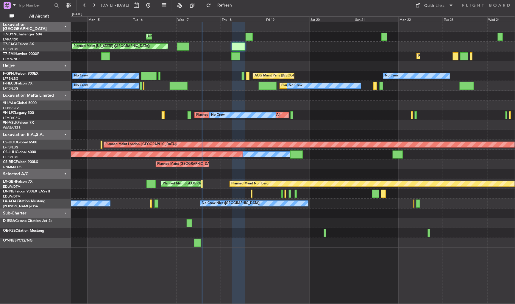
type input "0"
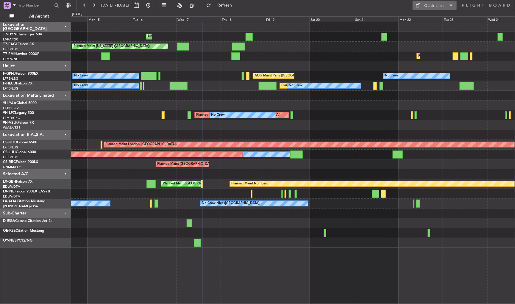
click at [439, 7] on div "Quick Links" at bounding box center [435, 6] width 20 height 6
click at [422, 18] on button "Trip Builder" at bounding box center [435, 20] width 45 height 14
click at [239, 2] on button "Refresh" at bounding box center [221, 6] width 36 height 10
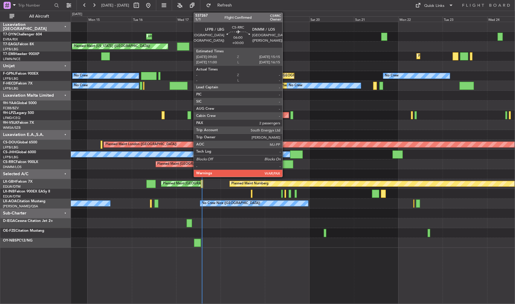
click at [285, 165] on div at bounding box center [288, 165] width 12 height 8
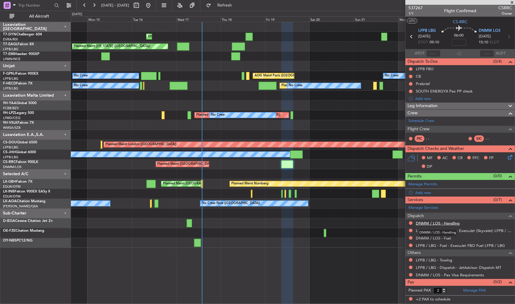
click at [433, 223] on link "DNMM / LOS - Handling" at bounding box center [438, 223] width 44 height 5
click at [237, 4] on span "Refresh" at bounding box center [224, 5] width 25 height 4
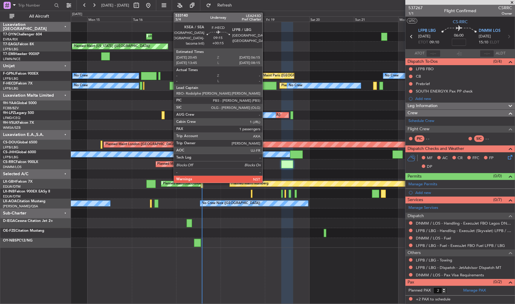
click at [265, 84] on div at bounding box center [268, 86] width 18 height 8
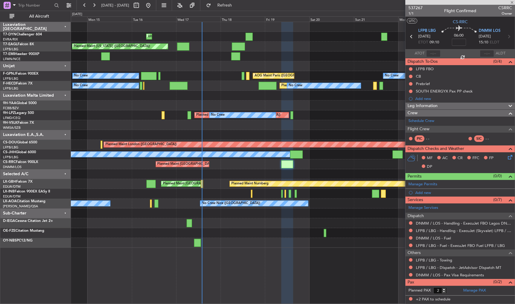
type input "+00:15"
type input "1"
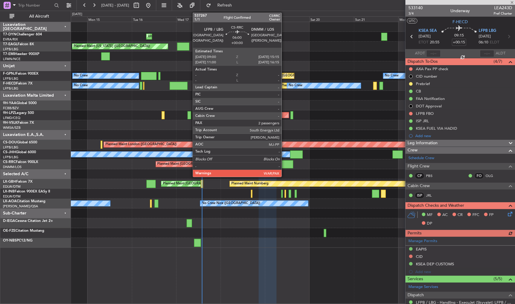
click at [285, 167] on div at bounding box center [288, 165] width 12 height 8
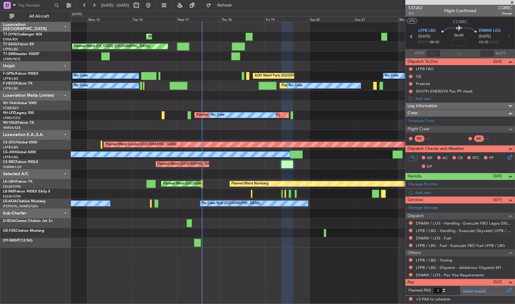
click at [504, 291] on div "Manage PAX" at bounding box center [488, 291] width 55 height 10
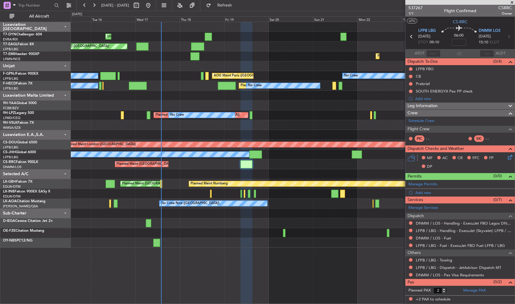
click at [261, 164] on div "Planned Maint [GEOGRAPHIC_DATA] ([GEOGRAPHIC_DATA])" at bounding box center [293, 165] width 445 height 10
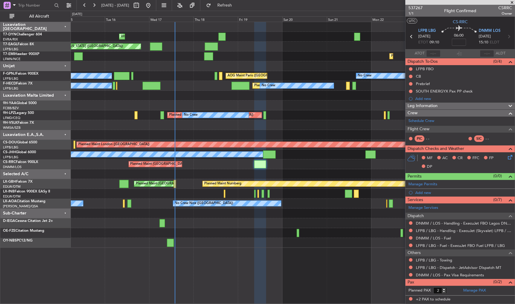
click at [212, 164] on div "Planned Maint [GEOGRAPHIC_DATA] ([GEOGRAPHIC_DATA])" at bounding box center [293, 165] width 445 height 10
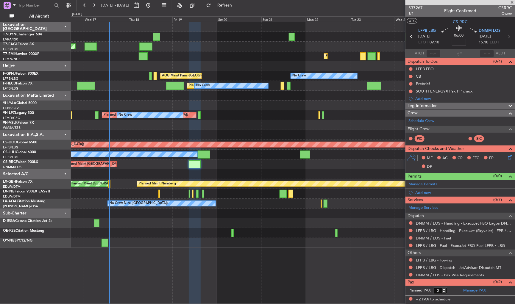
click at [217, 168] on div "Planned Maint [GEOGRAPHIC_DATA] ([GEOGRAPHIC_DATA])" at bounding box center [293, 165] width 445 height 10
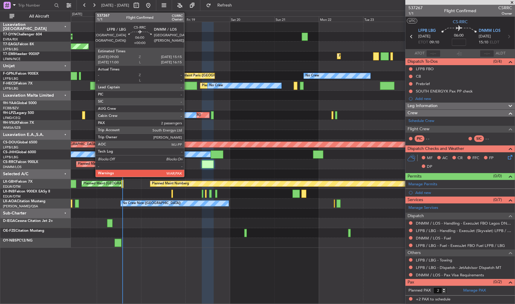
click at [208, 162] on div at bounding box center [208, 165] width 12 height 8
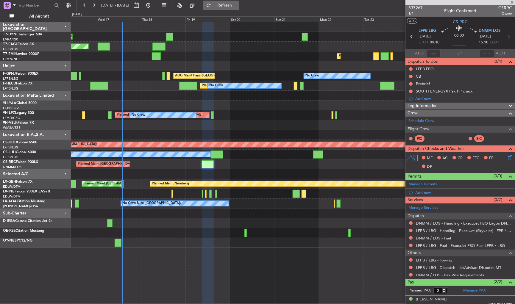
click at [232, 8] on button "Refresh" at bounding box center [221, 6] width 36 height 10
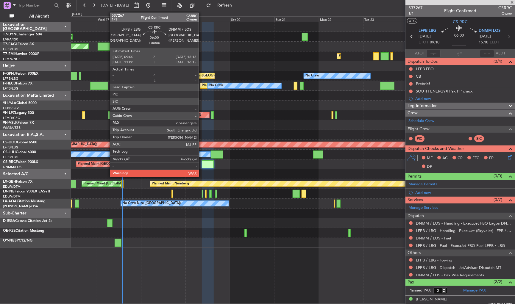
click at [202, 162] on div at bounding box center [208, 165] width 12 height 8
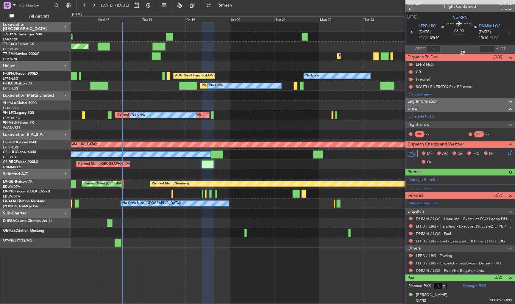
scroll to position [18, 0]
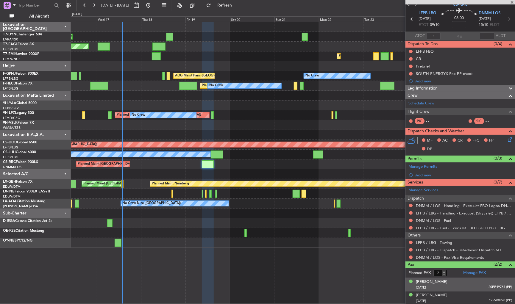
click at [463, 284] on div "Ronald CHAGOURY 08/01/1949 20EE49764 (PP)" at bounding box center [464, 285] width 96 height 12
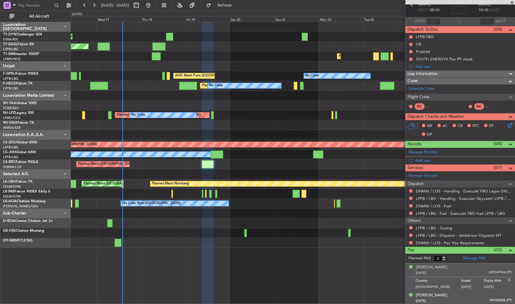
click at [469, 296] on div "Ronald CHAGOURY 23/01/1983 19FV00928 (PP)" at bounding box center [464, 299] width 96 height 12
click at [474, 268] on div "Ronald CHAGOURY 08/01/1949 20EE49764 (PP)" at bounding box center [464, 271] width 96 height 12
click at [467, 299] on div "23/01/1983 19FV00928 (PP)" at bounding box center [464, 302] width 96 height 6
click at [479, 273] on div "08/01/1949 20EE49764 (PP)" at bounding box center [464, 274] width 96 height 6
click at [466, 299] on div "23/01/1983 19FV00928 (PP)" at bounding box center [464, 302] width 96 height 6
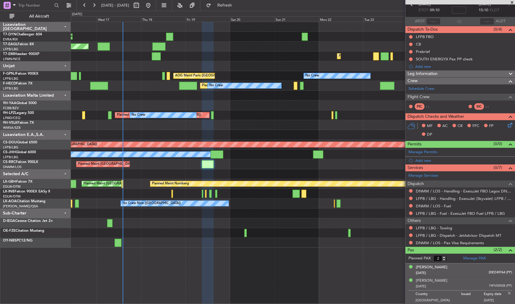
click at [464, 274] on div "08/01/1949 20EE49764 (PP)" at bounding box center [464, 274] width 96 height 6
click at [468, 299] on div "23/01/1983 19FV00928 (PP)" at bounding box center [464, 302] width 96 height 6
click at [466, 272] on div "08/01/1949 20EE49764 (PP)" at bounding box center [464, 274] width 96 height 6
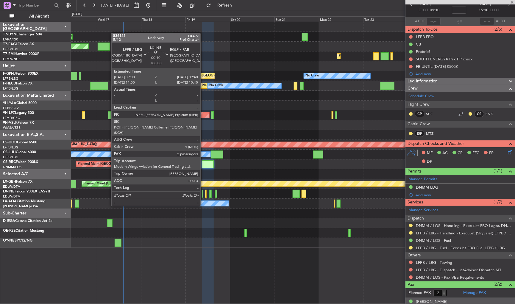
click at [203, 195] on div at bounding box center [202, 194] width 1 height 8
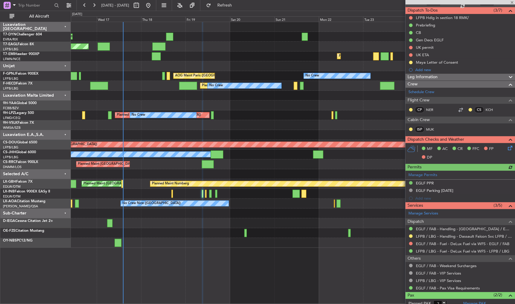
scroll to position [82, 0]
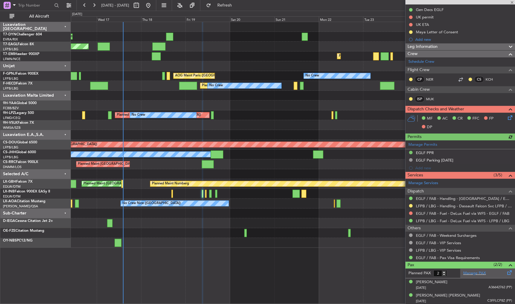
click at [506, 270] on span at bounding box center [509, 272] width 7 height 4
click at [239, 8] on button "Refresh" at bounding box center [221, 6] width 36 height 10
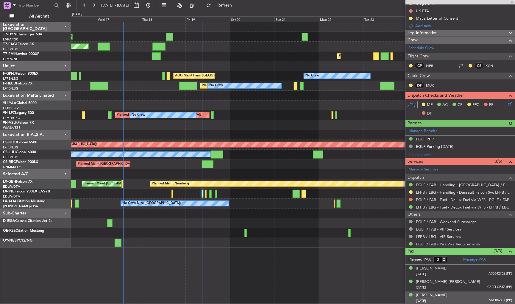
click at [466, 296] on div "Vivek Bhojwani 31/03/1998 561186387 (PP)" at bounding box center [464, 299] width 96 height 12
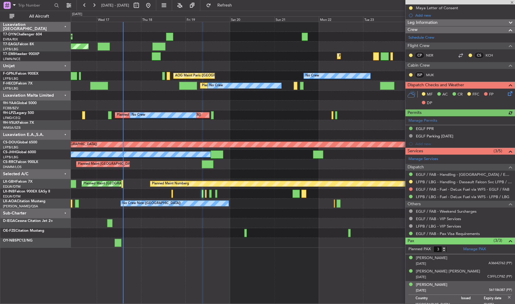
scroll to position [110, 0]
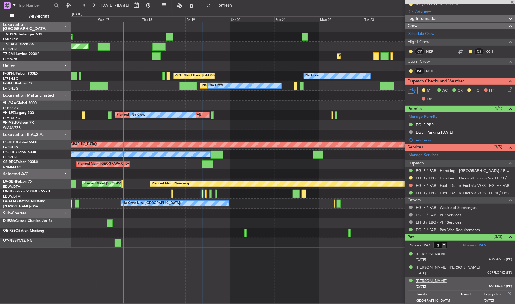
click at [441, 279] on div "Vivek Bhojwani" at bounding box center [432, 282] width 32 height 6
click at [434, 279] on div "Vivek Bhojwani" at bounding box center [432, 282] width 32 height 6
click at [509, 245] on span at bounding box center [509, 244] width 7 height 4
click at [239, 10] on button "Refresh" at bounding box center [221, 6] width 36 height 10
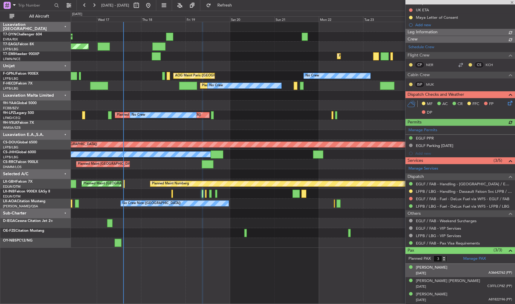
scroll to position [95, 0]
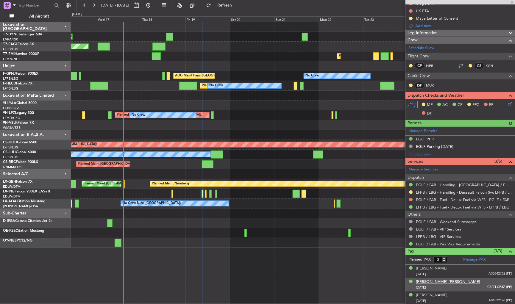
drag, startPoint x: 464, startPoint y: 298, endPoint x: 472, endPoint y: 269, distance: 29.7
click at [464, 297] on div "Vivek BHOJWANI 31/03/1998 A81822196 (PP)" at bounding box center [464, 299] width 96 height 12
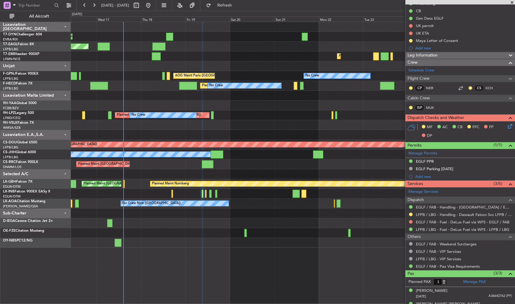
scroll to position [110, 0]
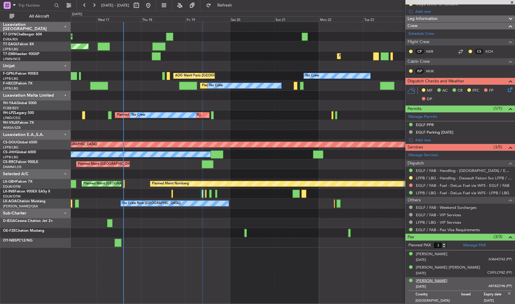
click at [442, 280] on div "Vivek BHOJWANI" at bounding box center [432, 282] width 32 height 6
click at [440, 279] on div "Vivek BHOJWANI" at bounding box center [432, 282] width 32 height 6
click at [239, 9] on button "Refresh" at bounding box center [221, 6] width 36 height 10
click at [449, 264] on li "Nabila Masoud Mustafa BARZANI 17/02/1971 C3FFLCP8Z (PP)" at bounding box center [461, 270] width 110 height 13
click at [449, 266] on div "[PERSON_NAME] [PERSON_NAME]" at bounding box center [448, 268] width 64 height 6
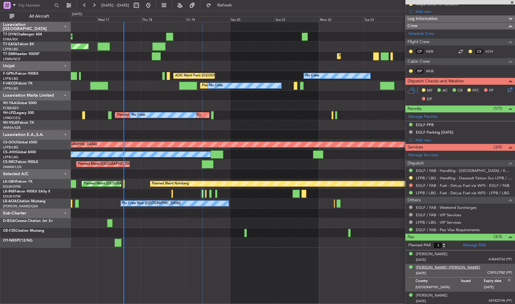
click at [423, 268] on div "[PERSON_NAME] [PERSON_NAME]" at bounding box center [448, 268] width 64 height 6
click at [436, 268] on div "[PERSON_NAME] [PERSON_NAME]" at bounding box center [448, 268] width 64 height 6
click at [448, 266] on div "[PERSON_NAME] [PERSON_NAME]" at bounding box center [448, 268] width 64 height 6
click at [434, 268] on div "[PERSON_NAME] [PERSON_NAME]" at bounding box center [448, 268] width 64 height 6
click at [419, 254] on div "[PERSON_NAME]" at bounding box center [432, 255] width 32 height 6
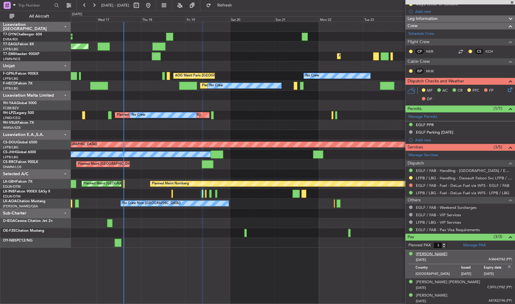
click at [422, 252] on div "[PERSON_NAME]" at bounding box center [432, 255] width 32 height 6
click at [437, 255] on div "[PERSON_NAME]" at bounding box center [432, 255] width 32 height 6
click at [433, 254] on div "[PERSON_NAME]" at bounding box center [432, 255] width 32 height 6
click at [237, 6] on span "Refresh" at bounding box center [224, 5] width 25 height 4
click at [426, 252] on div "Planned PAX 3 Manage PAX Maya Barzani 18/12/2008 A36642762 (PP) Country United …" at bounding box center [461, 273] width 110 height 65
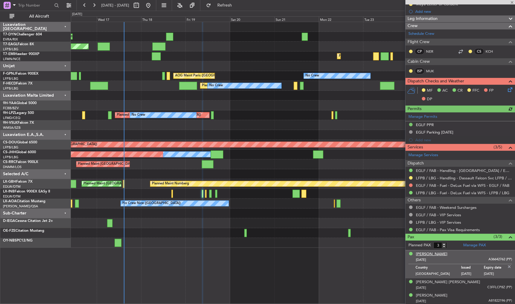
click at [431, 253] on div "[PERSON_NAME]" at bounding box center [432, 255] width 32 height 6
click at [237, 4] on span "Refresh" at bounding box center [224, 5] width 25 height 4
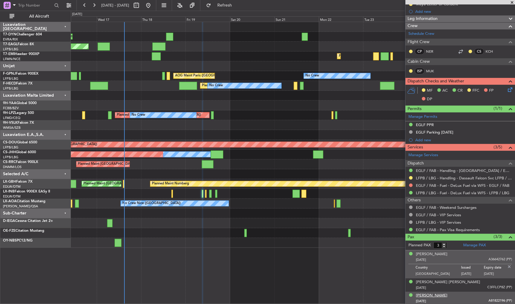
click at [436, 293] on div "Vivek BHOJWANI" at bounding box center [432, 296] width 32 height 6
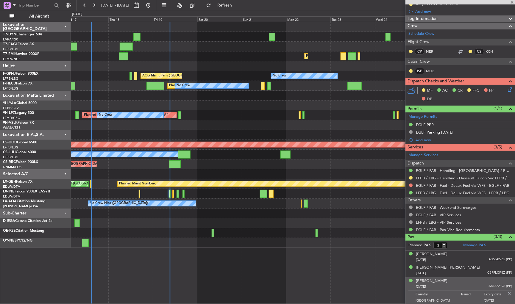
click at [211, 70] on div "Unplanned Maint Riga (Riga Intl) Grounded Dubai (Al Maktoum Intl) Planned Maint…" at bounding box center [293, 135] width 445 height 226
click at [437, 280] on div "Vivek BHOJWANI" at bounding box center [432, 282] width 32 height 6
click at [440, 279] on div "Vivek BHOJWANI" at bounding box center [432, 282] width 32 height 6
click at [229, 3] on button "Refresh" at bounding box center [221, 6] width 36 height 10
click at [436, 280] on div "Vivek BHOJWANI" at bounding box center [432, 282] width 32 height 6
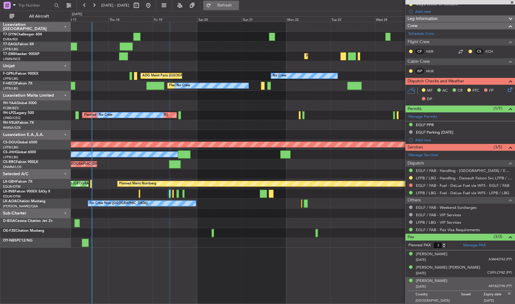
click at [237, 3] on span "Refresh" at bounding box center [224, 5] width 25 height 4
click at [439, 281] on div "Vivek BHOJWANI" at bounding box center [432, 282] width 32 height 6
click at [237, 3] on span "Refresh" at bounding box center [224, 5] width 25 height 4
click at [437, 280] on div "Vivek BHOJWANI" at bounding box center [432, 282] width 32 height 6
drag, startPoint x: 238, startPoint y: 5, endPoint x: 261, endPoint y: 22, distance: 28.1
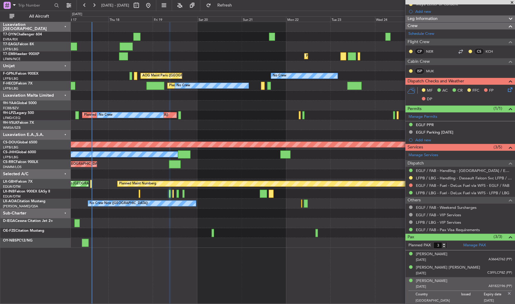
click at [237, 5] on span "Refresh" at bounding box center [224, 5] width 25 height 4
click at [440, 281] on div "Vivek BHOJWANI" at bounding box center [432, 282] width 32 height 6
click at [233, 6] on span "Refresh" at bounding box center [224, 5] width 25 height 4
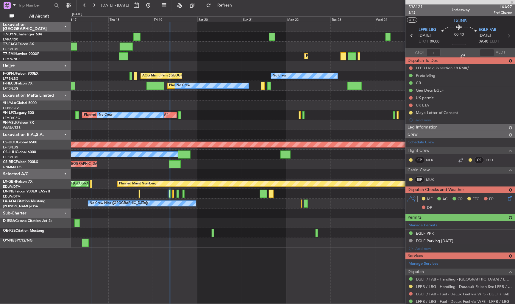
scroll to position [0, 0]
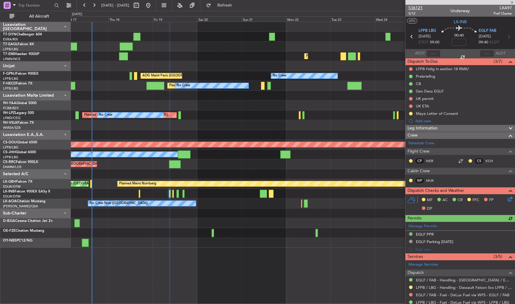
click at [419, 7] on span "536121" at bounding box center [416, 8] width 14 height 6
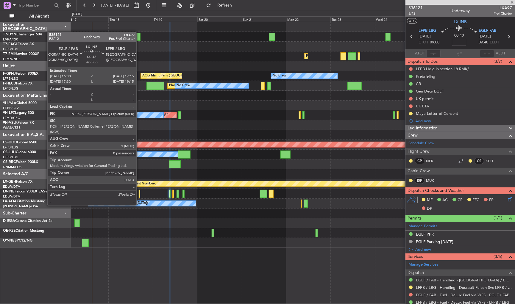
click at [139, 194] on div at bounding box center [139, 194] width 1 height 8
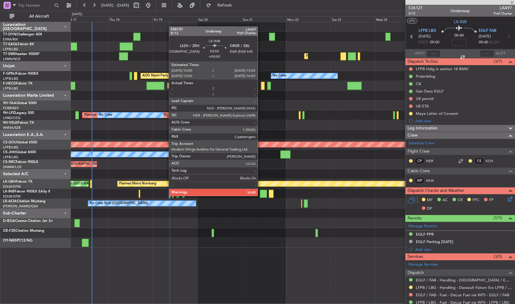
type input "0"
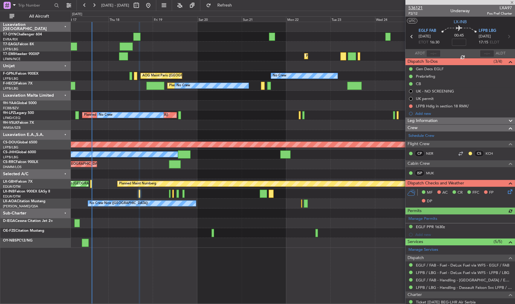
click at [413, 7] on span "536121" at bounding box center [416, 8] width 14 height 6
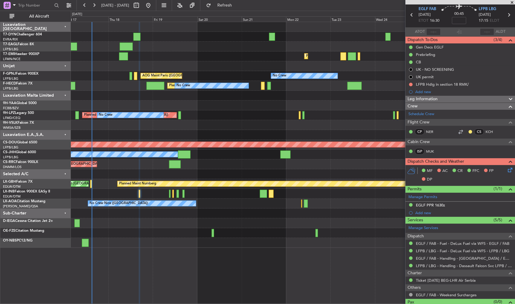
scroll to position [32, 0]
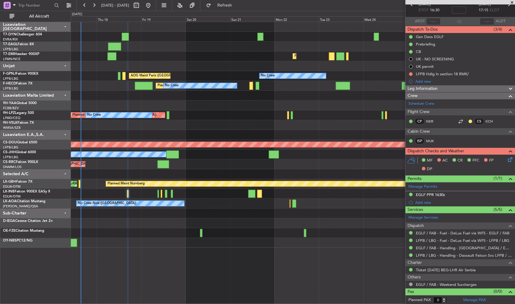
click at [228, 181] on div "Unplanned Maint Riga (Riga Intl) Grounded Dubai (Al Maktoum Intl) Planned Maint…" at bounding box center [293, 135] width 445 height 226
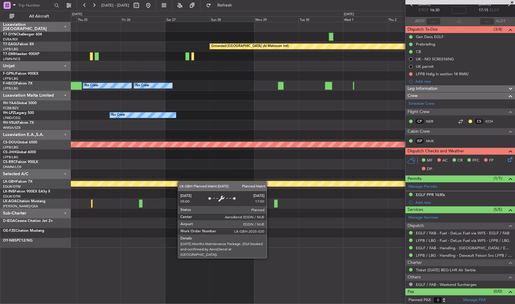
click at [114, 187] on div "Grounded Dubai (Al Maktoum Intl) Planned Maint Zurich No Crew No Crew No Crew N…" at bounding box center [293, 135] width 445 height 226
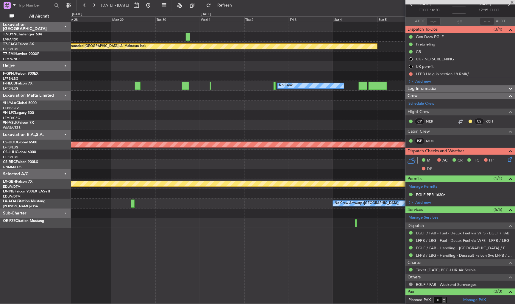
click at [191, 171] on div at bounding box center [293, 175] width 445 height 10
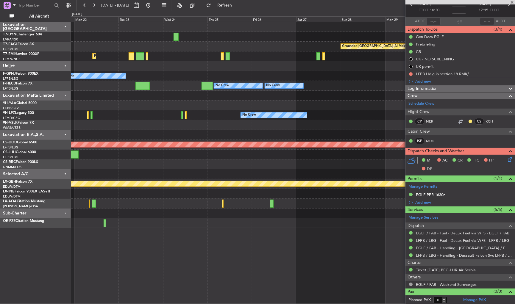
click at [416, 120] on fb-app "28 Sep 2025 - 08 Oct 2025 Refresh Quick Links All Aircraft Grounded Dubai (Al M…" at bounding box center [257, 154] width 515 height 300
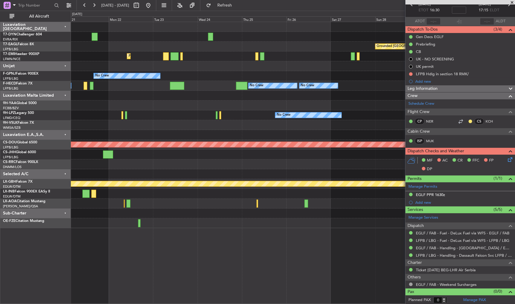
click at [372, 130] on div at bounding box center [293, 135] width 445 height 10
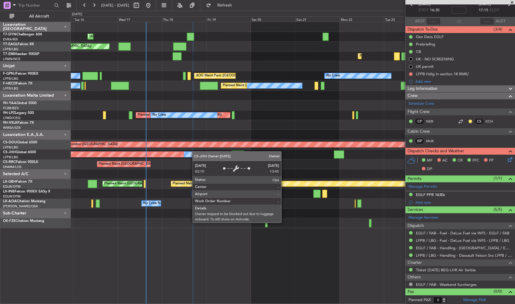
click at [218, 153] on div "Unplanned Maint Riga (Riga Intl) Planned Maint New York (Teterboro) Grounded Du…" at bounding box center [293, 125] width 445 height 206
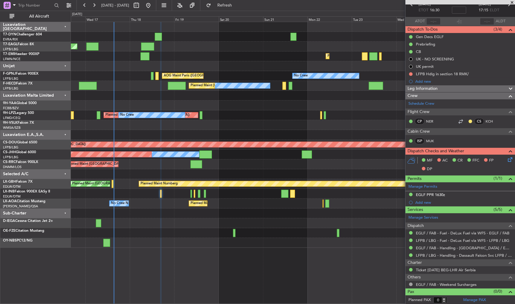
click at [229, 251] on div "Unplanned Maint Riga (Riga Intl) Planned Maint New York (Teterboro) Grounded Du…" at bounding box center [293, 163] width 445 height 283
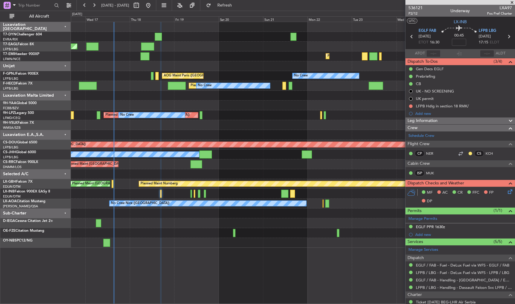
scroll to position [32, 0]
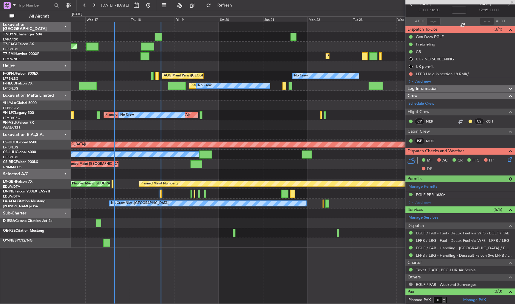
click at [191, 192] on div at bounding box center [293, 194] width 445 height 10
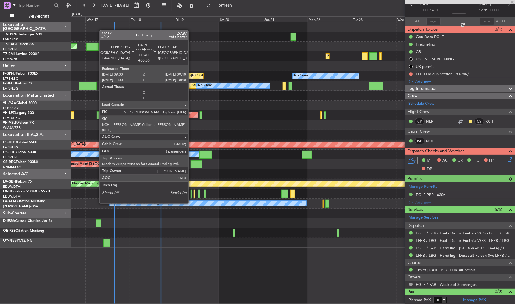
click at [191, 192] on div at bounding box center [191, 194] width 1 height 8
type input "3"
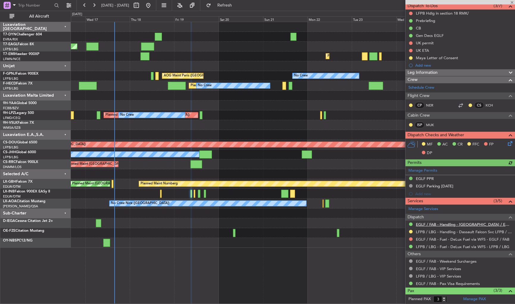
scroll to position [110, 0]
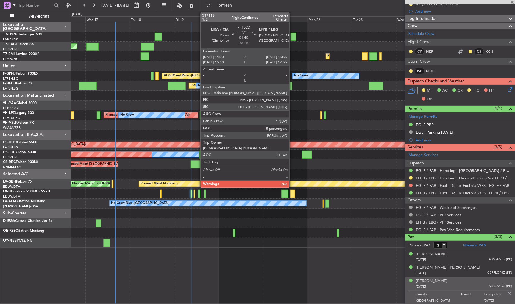
click at [292, 86] on div at bounding box center [291, 86] width 4 height 8
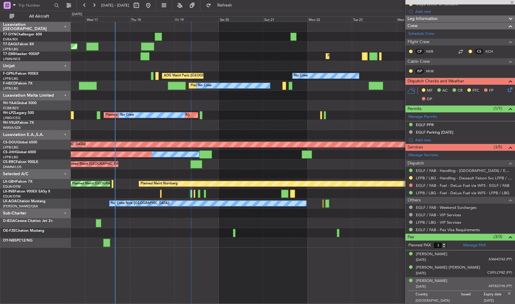
type input "+00:10"
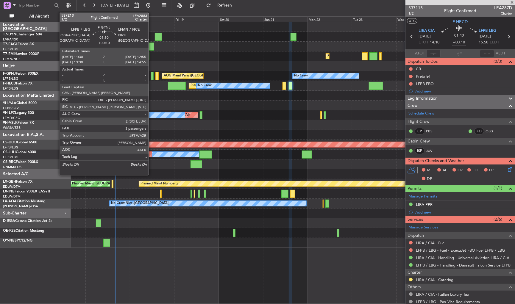
click at [151, 77] on div at bounding box center [152, 76] width 3 height 8
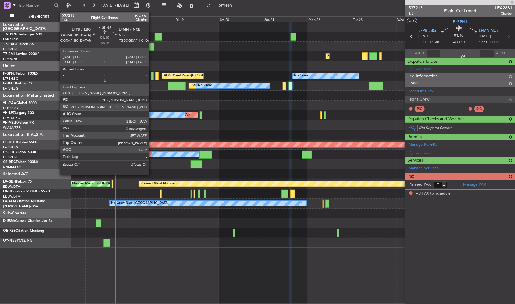
type input "3"
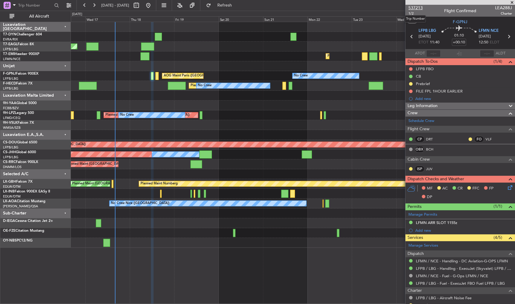
click at [412, 7] on span "537213" at bounding box center [416, 8] width 14 height 6
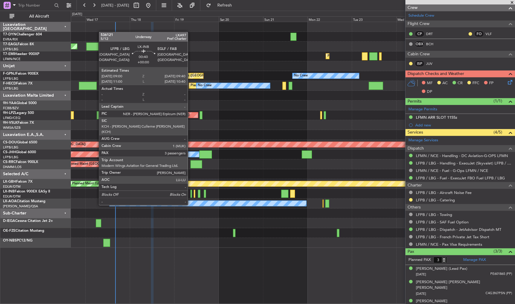
click at [191, 194] on div at bounding box center [191, 194] width 1 height 8
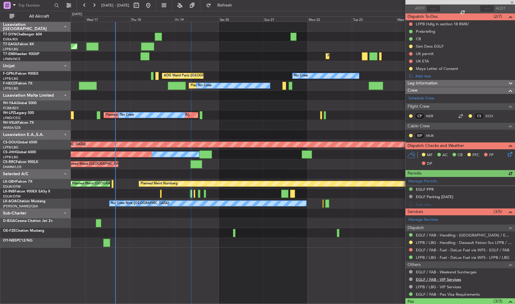
scroll to position [110, 0]
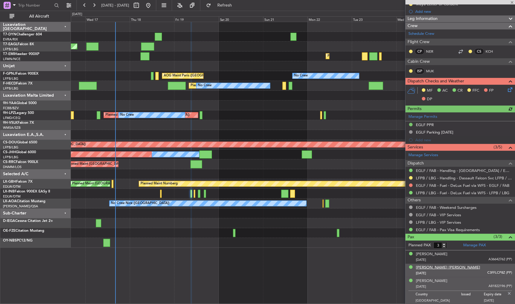
click at [425, 268] on div "[PERSON_NAME] [PERSON_NAME]" at bounding box center [448, 268] width 64 height 6
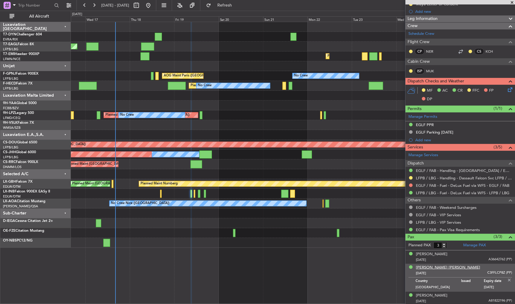
drag, startPoint x: 485, startPoint y: 271, endPoint x: 456, endPoint y: 267, distance: 28.9
click at [482, 278] on li "Nabila Masoud Mustafa BARZANI 17/02/1971 C3FFLCP8Z (PP) Country Germany Issued …" at bounding box center [461, 278] width 110 height 28
click at [449, 266] on div "[PERSON_NAME] [PERSON_NAME]" at bounding box center [448, 268] width 64 height 6
click at [446, 268] on div "[PERSON_NAME] [PERSON_NAME]" at bounding box center [448, 268] width 64 height 6
click at [449, 265] on div "[PERSON_NAME] [PERSON_NAME]" at bounding box center [448, 268] width 64 height 6
